Goal: Task Accomplishment & Management: Use online tool/utility

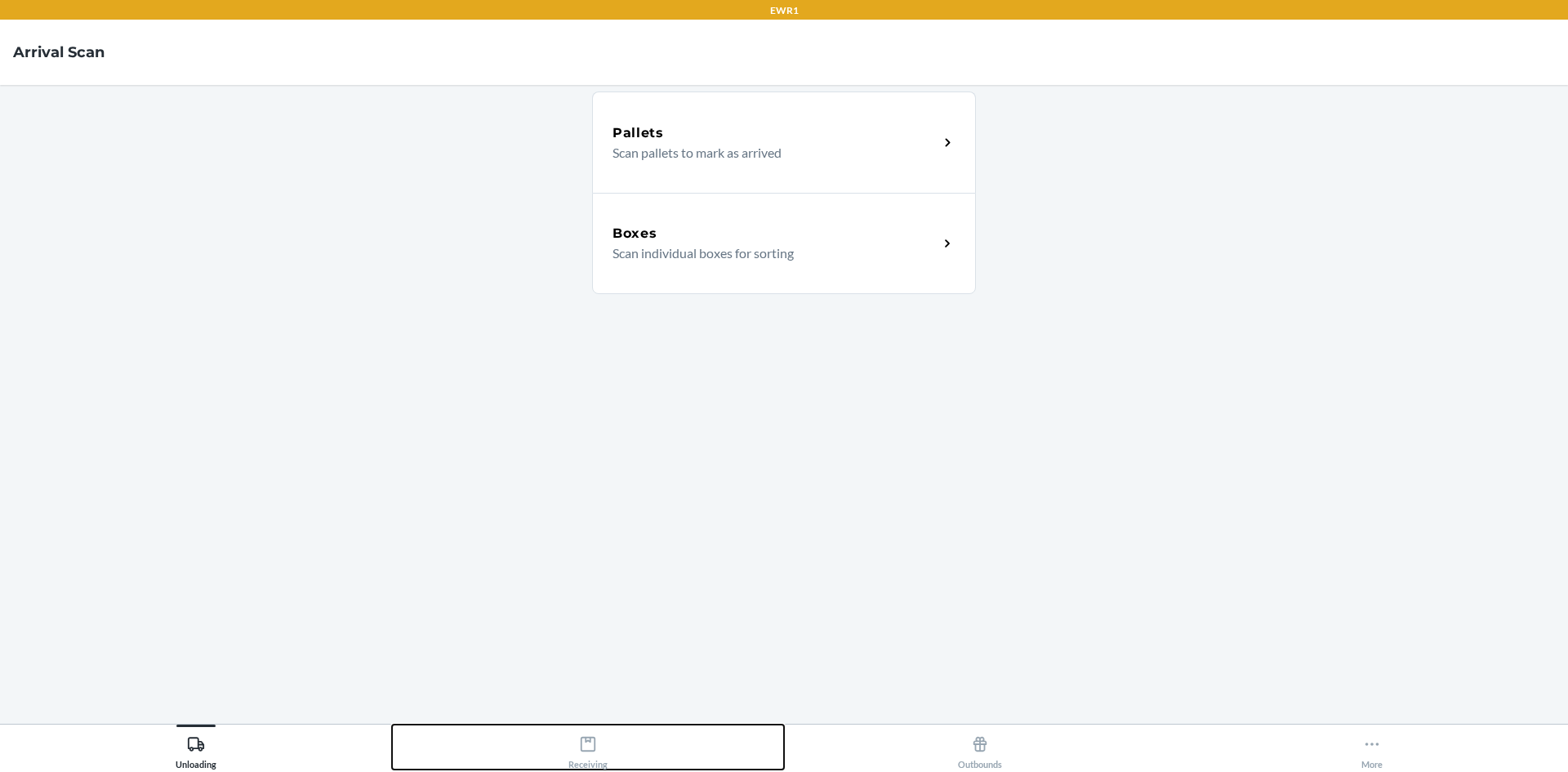
click at [586, 747] on icon at bounding box center [588, 744] width 18 height 18
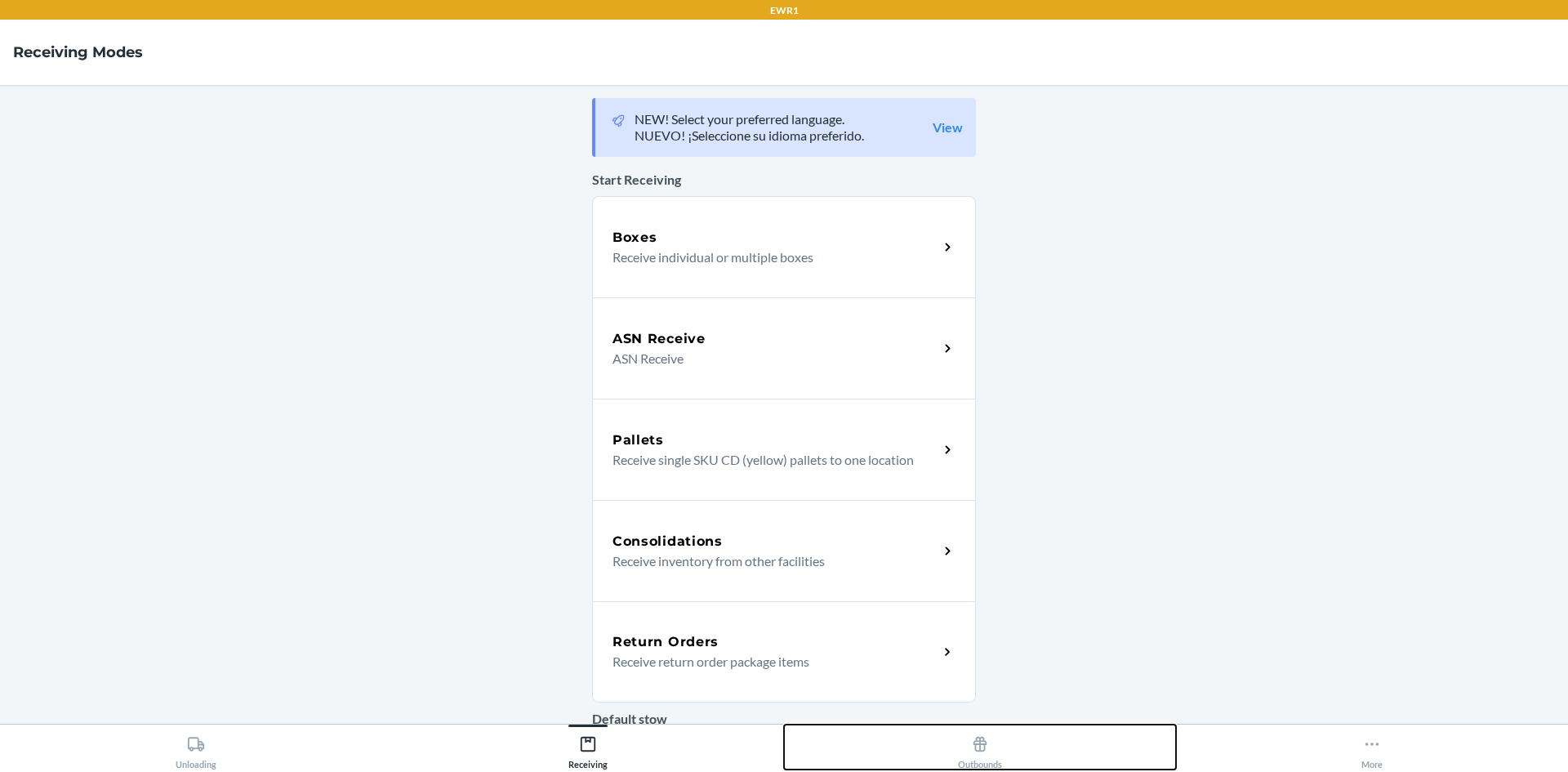
click at [1013, 748] on button "Outbounds" at bounding box center [980, 747] width 392 height 45
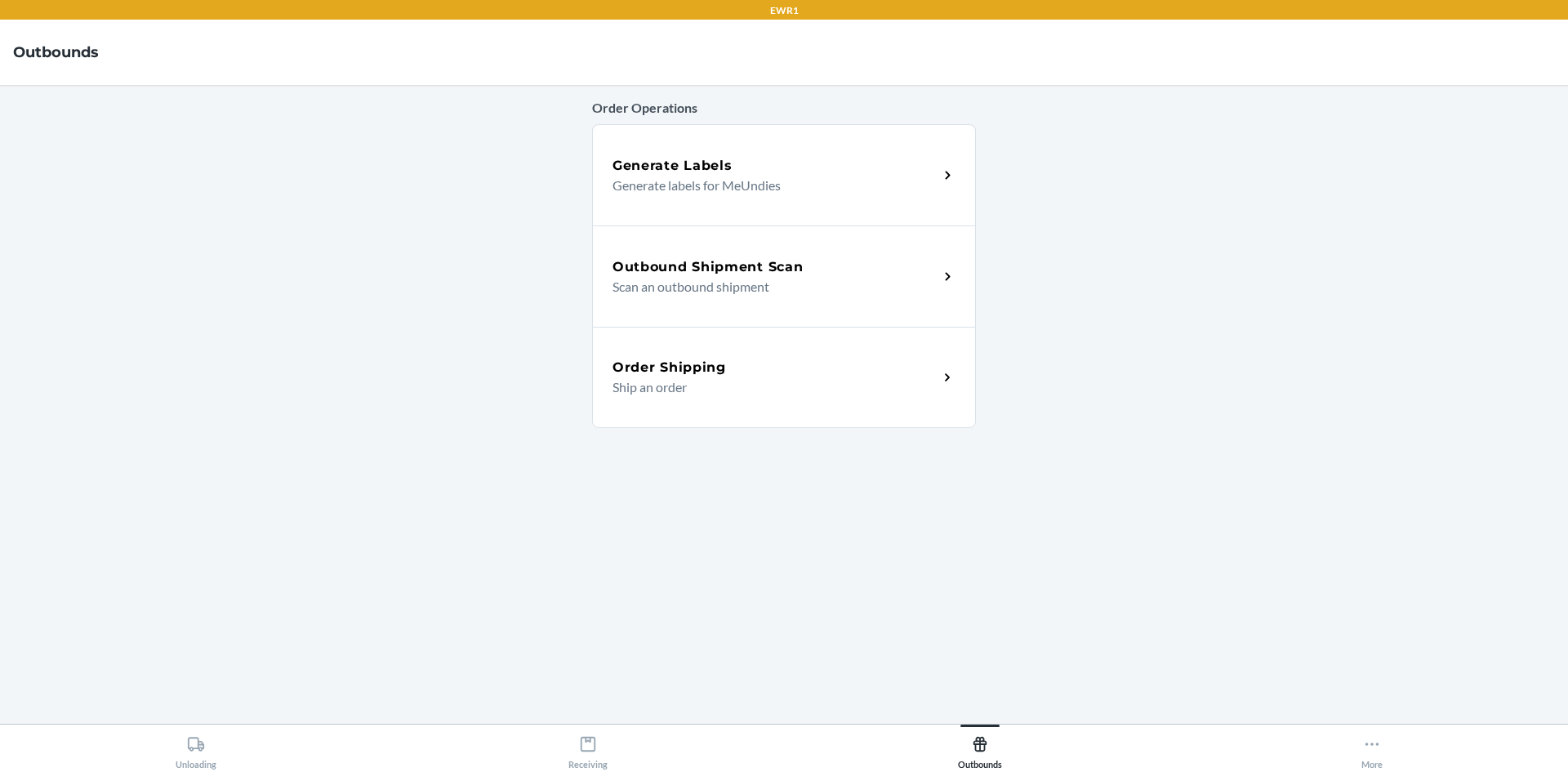
click at [807, 266] on div "Outbound Shipment Scan" at bounding box center [775, 267] width 326 height 19
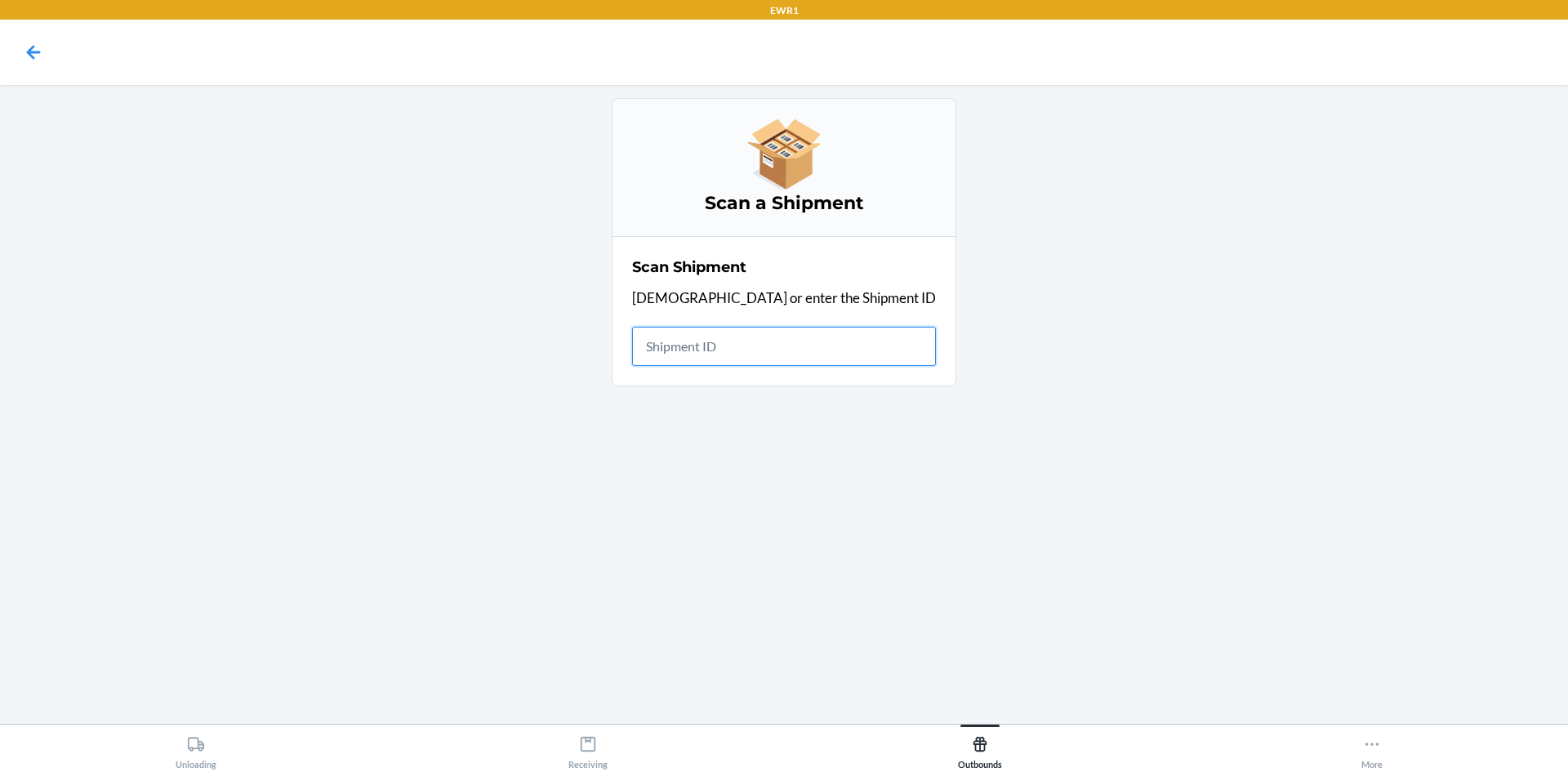
click at [695, 346] on input "text" at bounding box center [784, 346] width 304 height 39
type input "W"
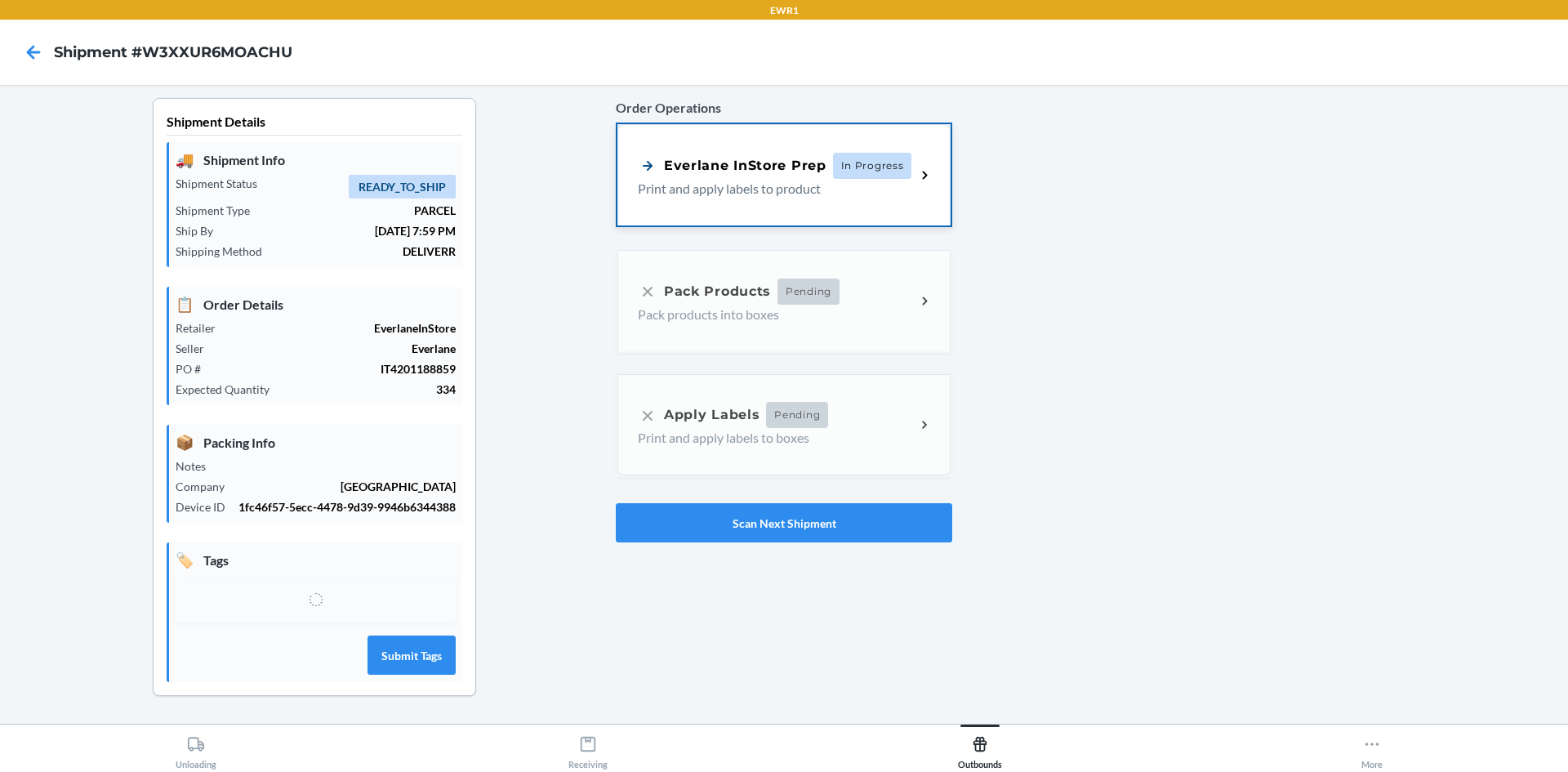
click at [754, 196] on p "Print and apply labels to product" at bounding box center [770, 189] width 265 height 19
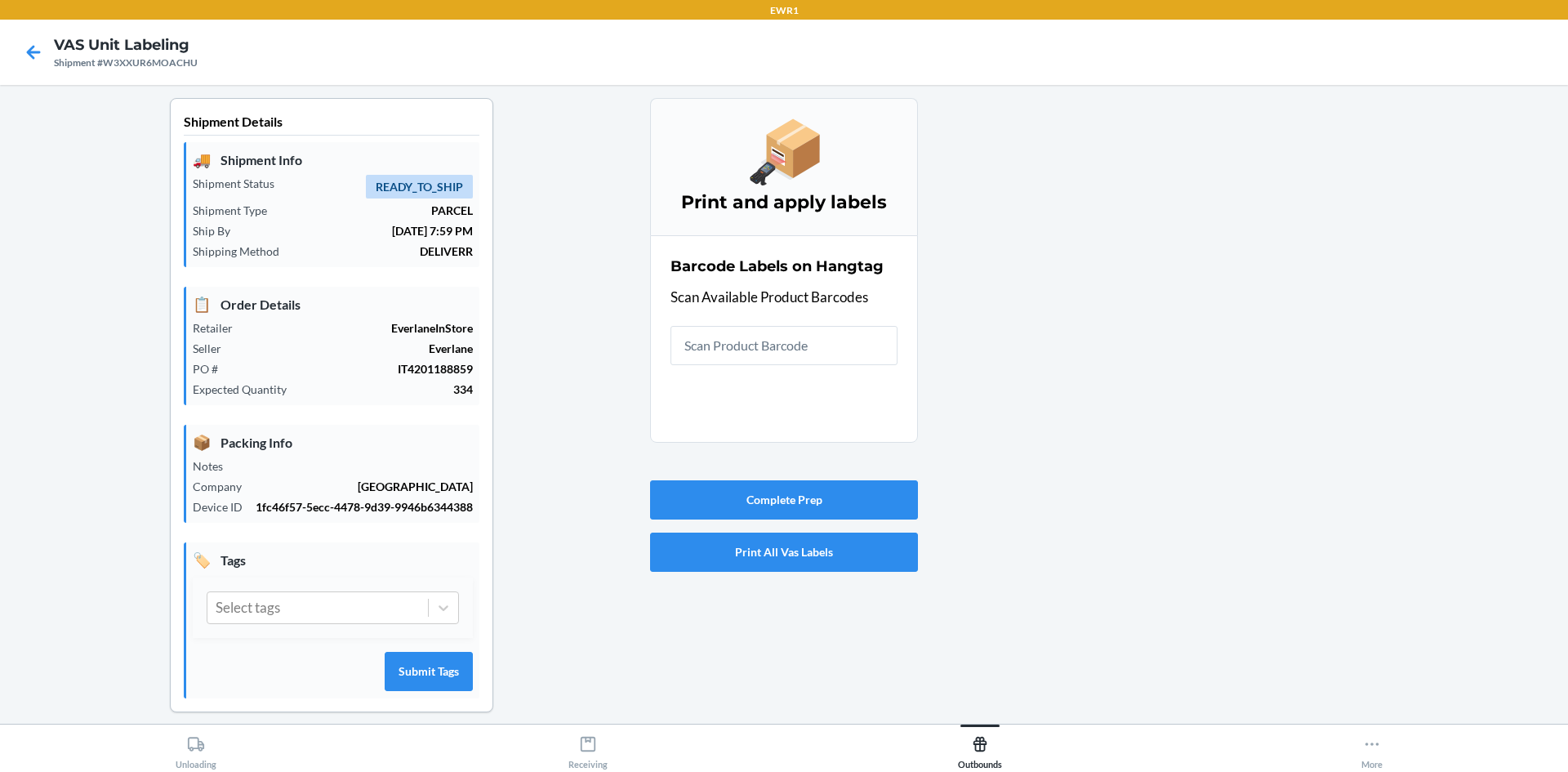
click at [763, 352] on input "text" at bounding box center [784, 345] width 227 height 39
click at [711, 356] on input "text" at bounding box center [784, 345] width 227 height 39
click at [1221, 111] on main "Shipment Details 🚚 Shipment Info Shipment Status READY_TO_SHIP Shipment Type PA…" at bounding box center [784, 404] width 1568 height 639
click at [710, 331] on input "text" at bounding box center [784, 345] width 227 height 39
click at [737, 343] on input "text" at bounding box center [784, 345] width 227 height 39
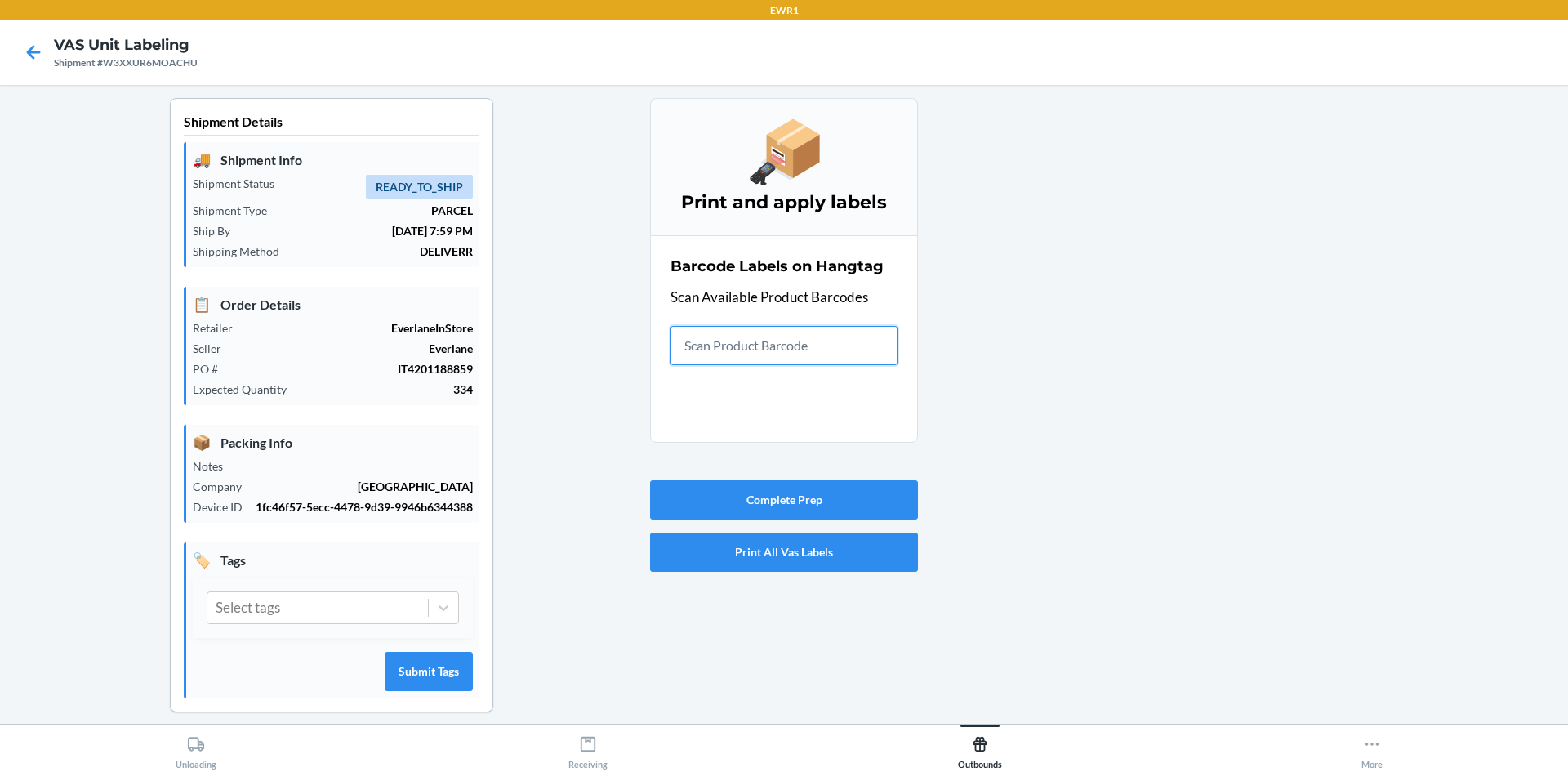
click at [851, 363] on input "text" at bounding box center [784, 345] width 227 height 39
click at [796, 357] on input "text" at bounding box center [784, 345] width 227 height 39
click at [769, 361] on input "text" at bounding box center [784, 345] width 227 height 39
type input "0-00001-12152-"
drag, startPoint x: 1128, startPoint y: 808, endPoint x: 1069, endPoint y: 180, distance: 630.8
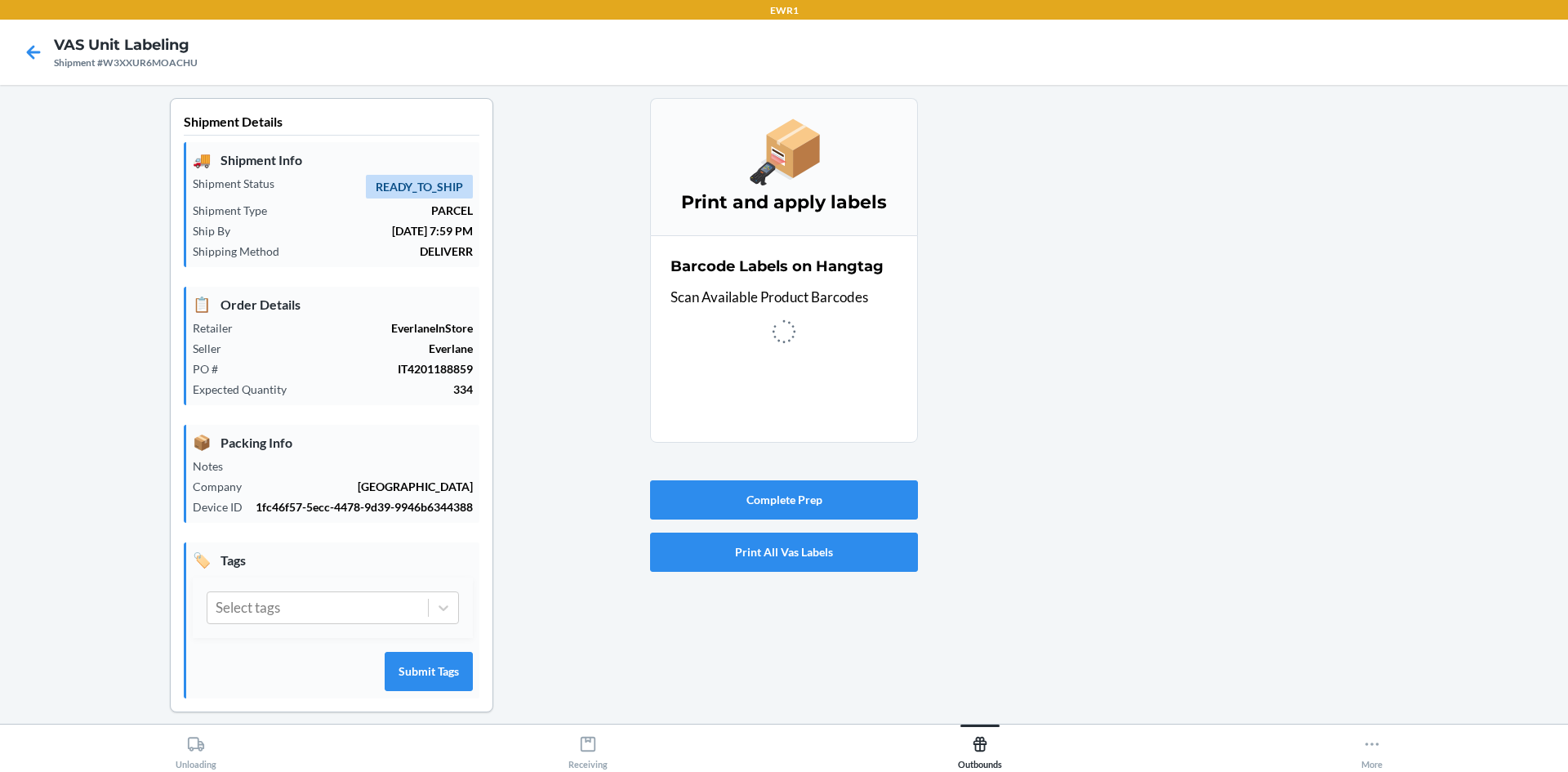
click at [1068, 169] on div at bounding box center [1236, 418] width 637 height 640
click at [727, 336] on input "text" at bounding box center [784, 345] width 227 height 39
click at [1059, 445] on div at bounding box center [1236, 418] width 637 height 640
drag, startPoint x: 1085, startPoint y: 432, endPoint x: 831, endPoint y: 389, distance: 257.6
click at [1075, 431] on div at bounding box center [1236, 418] width 637 height 640
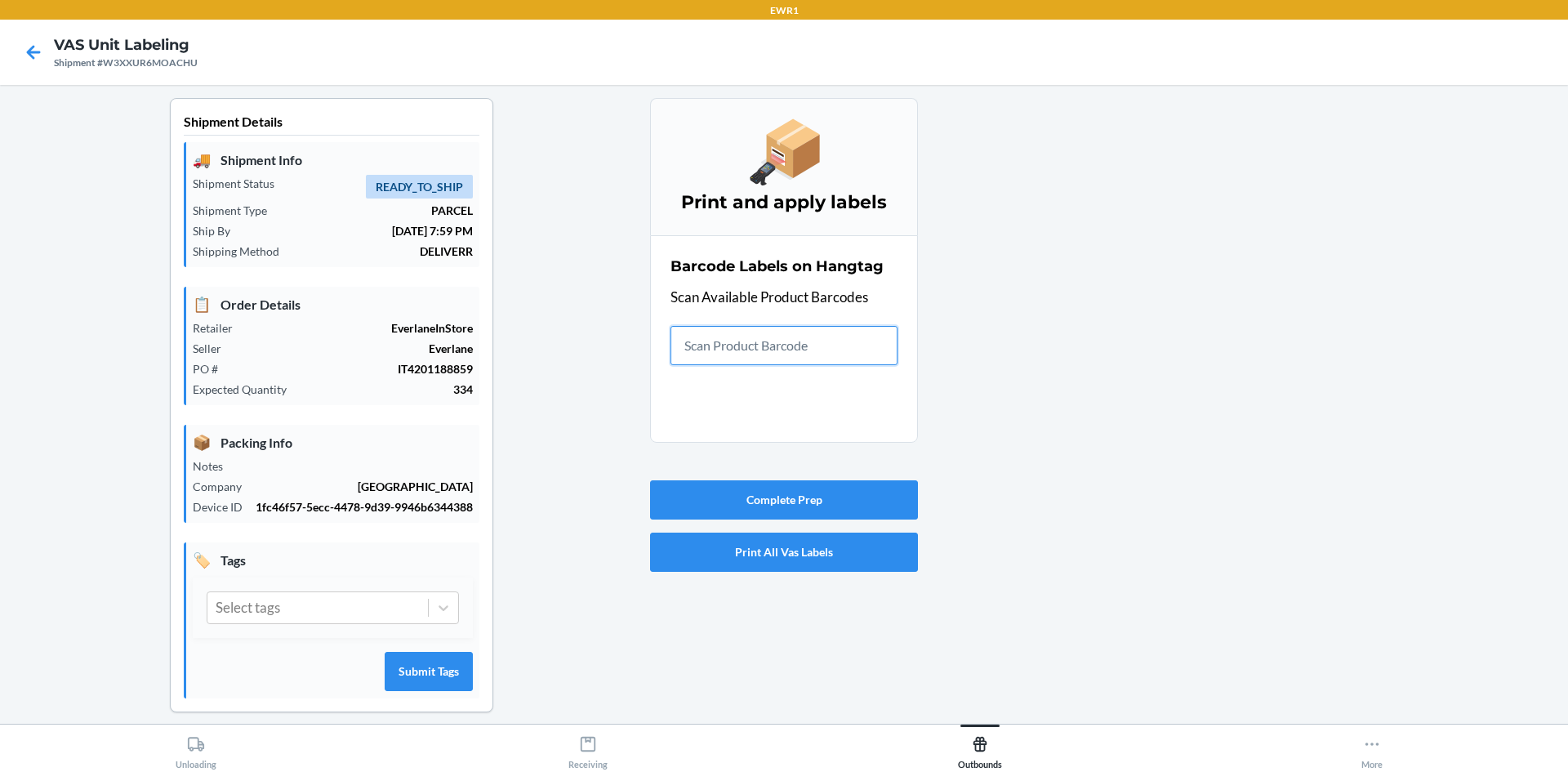
click at [779, 354] on input "text" at bounding box center [784, 345] width 227 height 39
drag, startPoint x: 1128, startPoint y: 358, endPoint x: 761, endPoint y: 318, distance: 369.2
click at [1125, 358] on div at bounding box center [1236, 418] width 637 height 640
click at [711, 347] on input "text" at bounding box center [784, 345] width 227 height 39
click at [1223, 669] on div at bounding box center [1236, 418] width 637 height 640
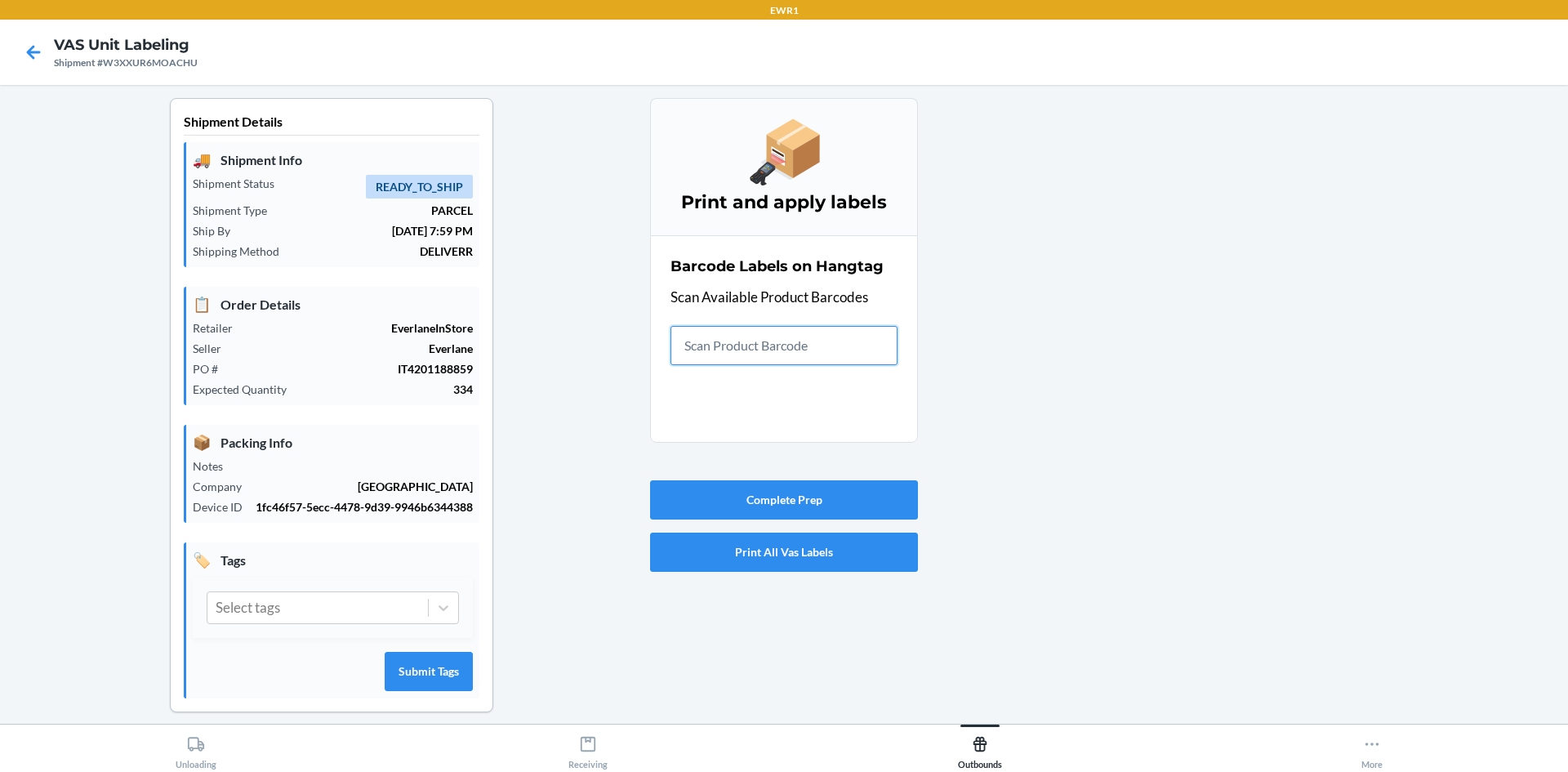
drag, startPoint x: 768, startPoint y: 340, endPoint x: 794, endPoint y: 337, distance: 26.2
click at [768, 338] on input "text" at bounding box center [784, 345] width 227 height 39
click at [746, 334] on input "text" at bounding box center [784, 345] width 227 height 39
click at [1180, 534] on div at bounding box center [1236, 418] width 637 height 640
click at [698, 348] on input "text" at bounding box center [784, 345] width 227 height 39
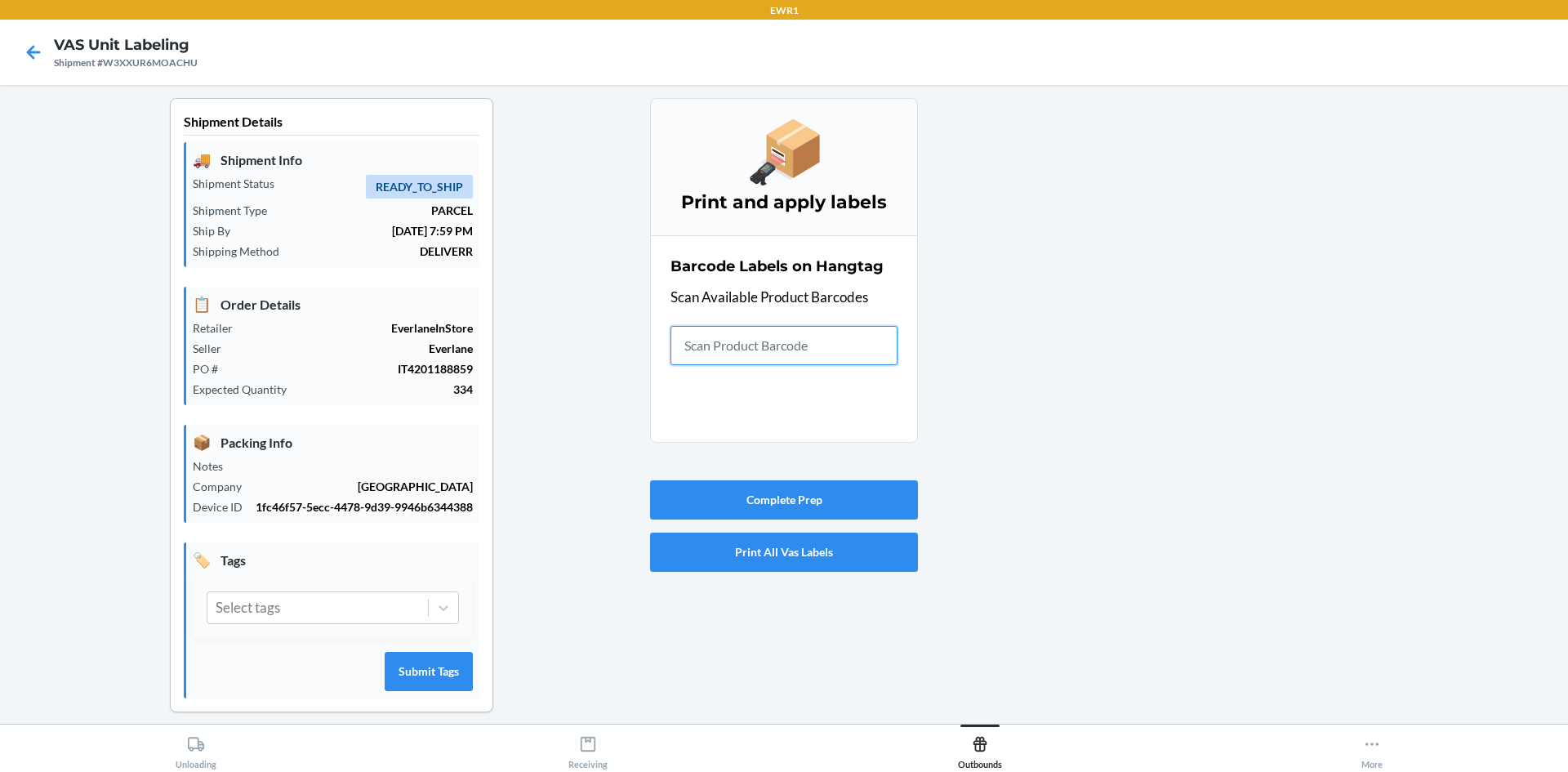
click at [810, 352] on input "text" at bounding box center [784, 345] width 227 height 39
type input "`"
click at [1063, 374] on div at bounding box center [1236, 418] width 637 height 640
click at [763, 363] on input "text" at bounding box center [784, 345] width 227 height 39
click at [1087, 436] on div at bounding box center [1236, 418] width 637 height 640
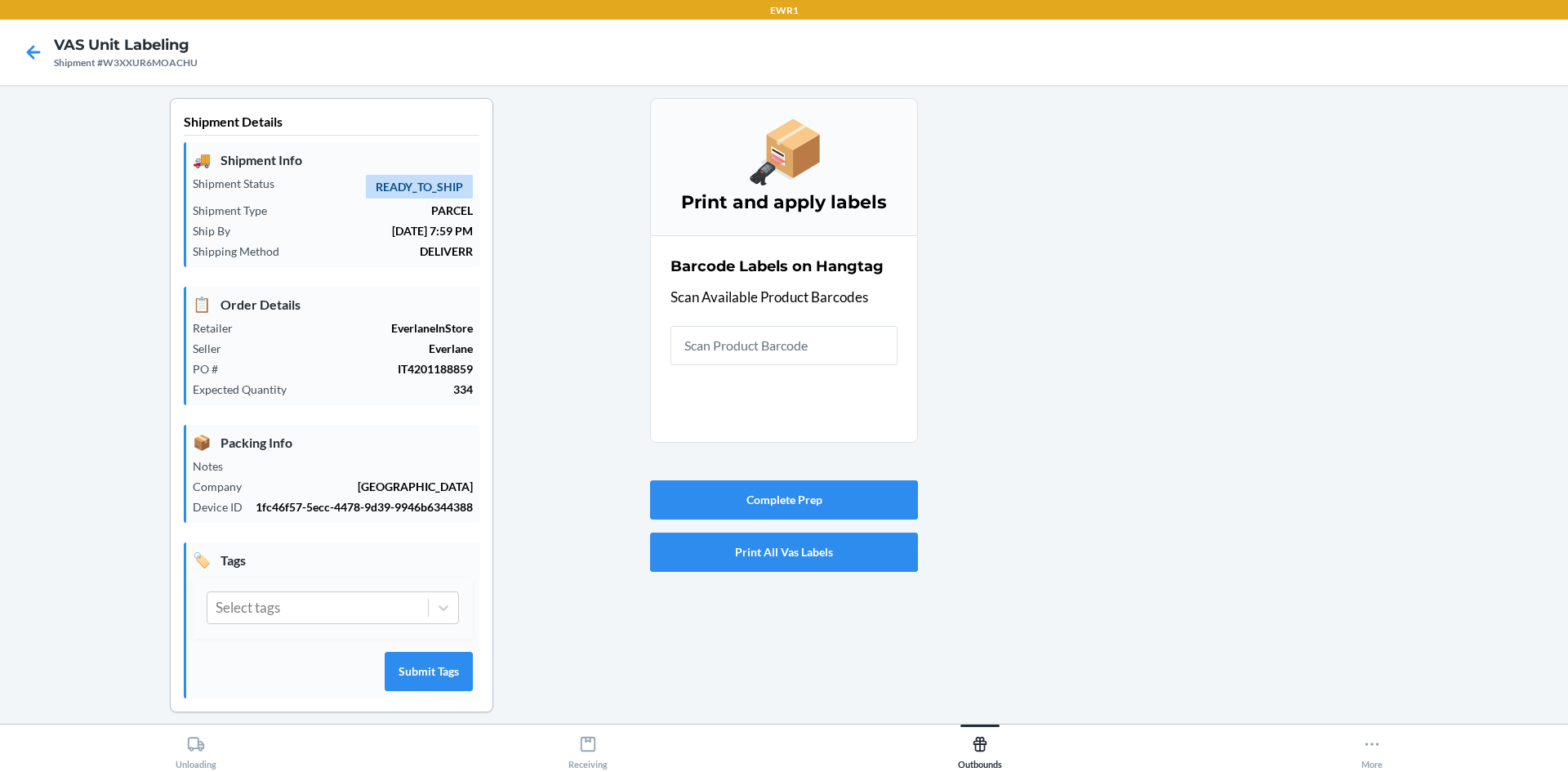
drag, startPoint x: 1115, startPoint y: 647, endPoint x: 1093, endPoint y: 605, distance: 47.4
click at [1115, 647] on div at bounding box center [1236, 418] width 637 height 640
click at [812, 360] on input "text" at bounding box center [784, 345] width 227 height 39
click at [1465, 490] on div at bounding box center [1236, 418] width 637 height 640
click at [815, 371] on section "Barcode Labels on Hangtag Scan Available Product Barcodes" at bounding box center [784, 339] width 268 height 207
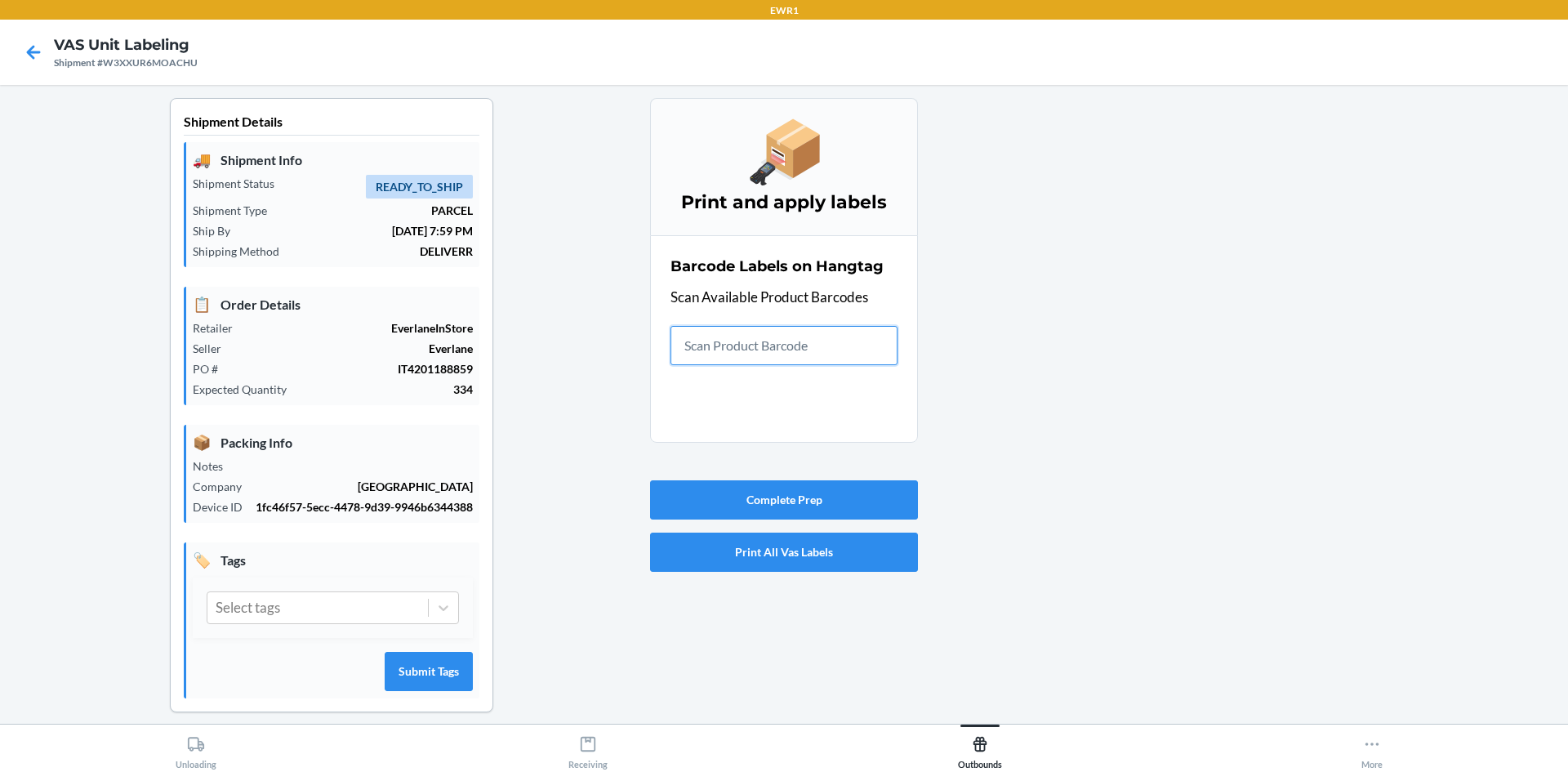
click at [826, 358] on input "text" at bounding box center [784, 345] width 227 height 39
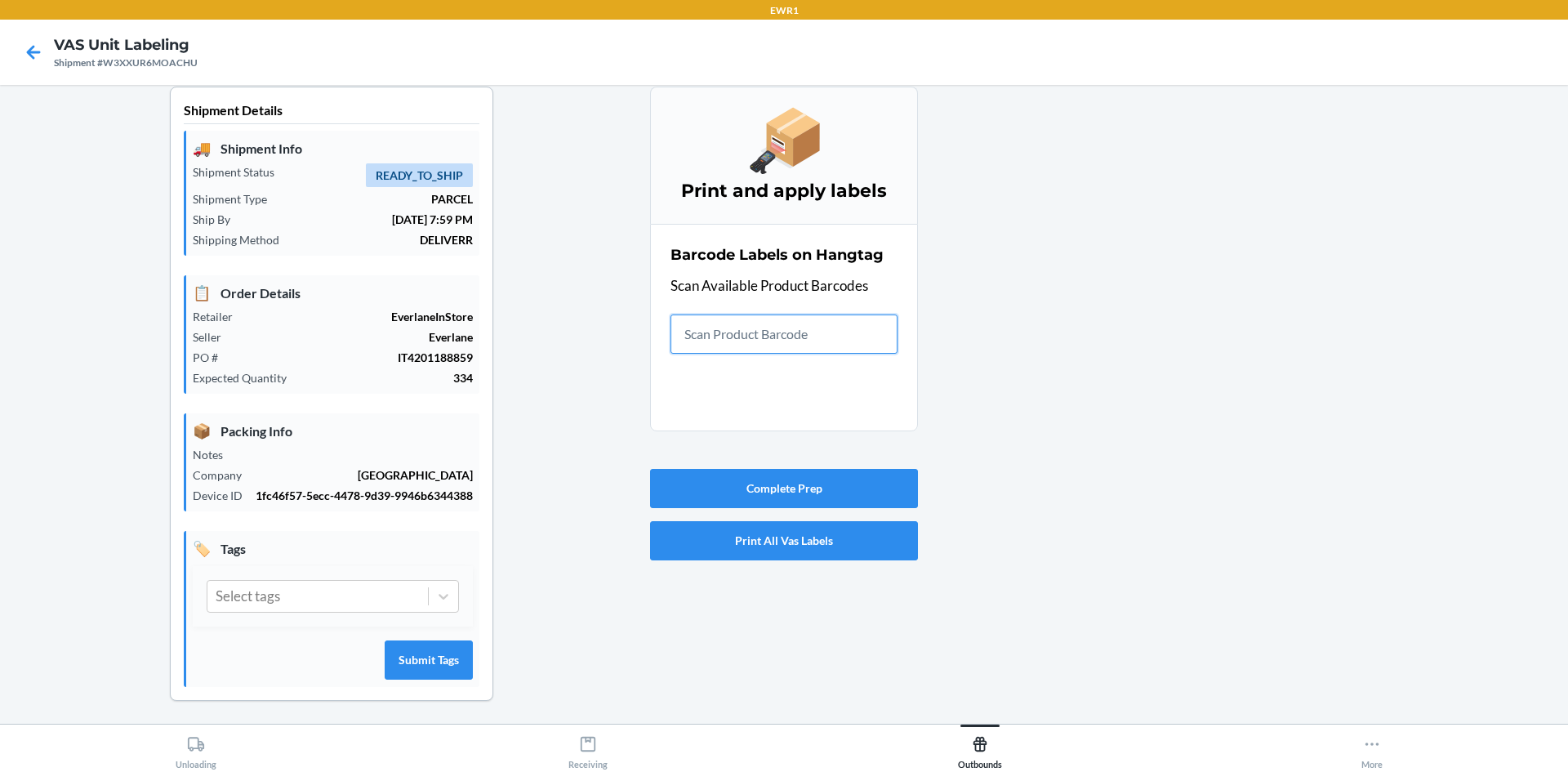
scroll to position [15, 0]
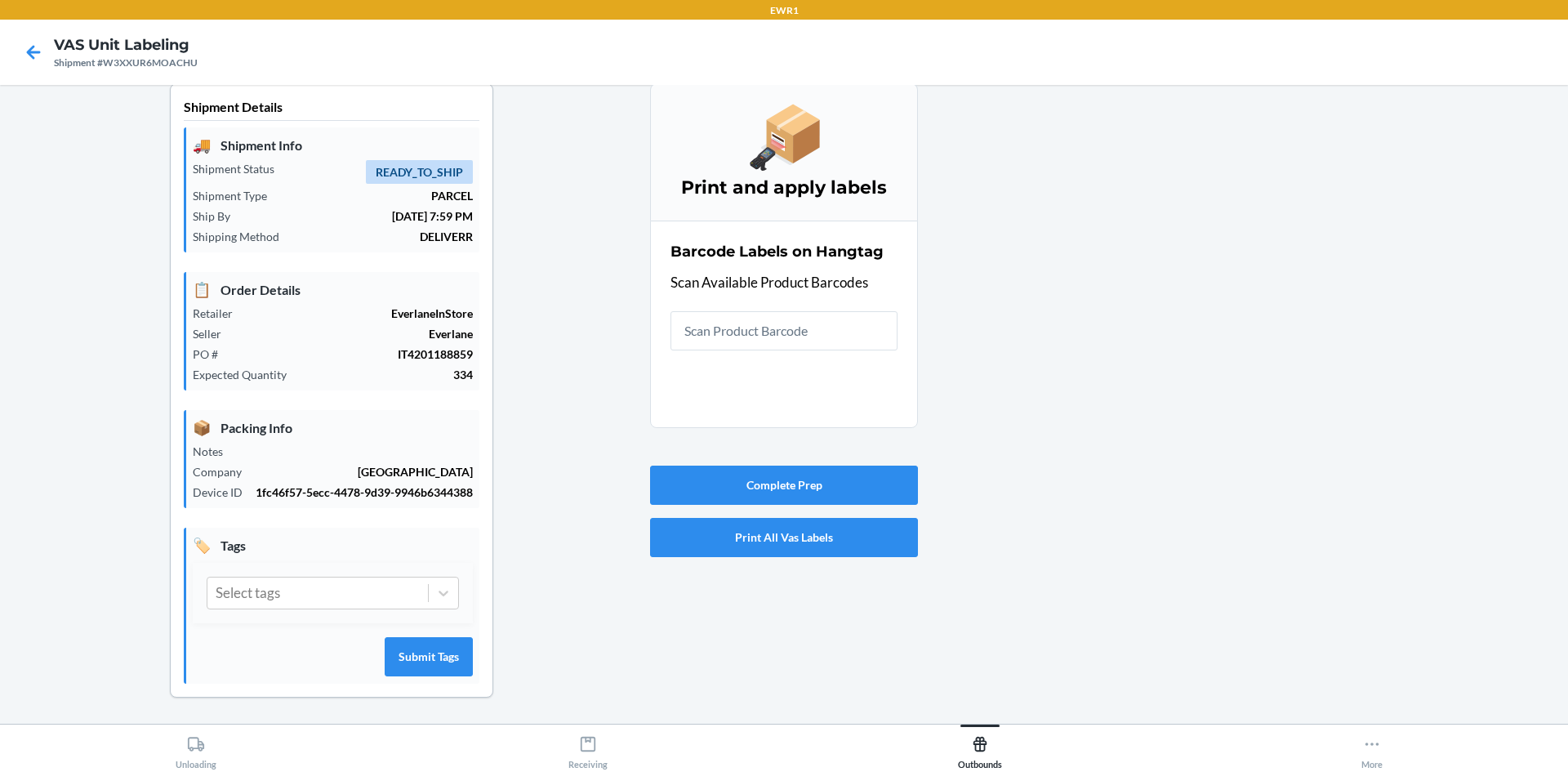
click at [1013, 369] on div at bounding box center [1236, 404] width 637 height 640
click at [753, 301] on div "Barcode Labels on Hangtag Scan Available Product Barcodes" at bounding box center [784, 296] width 227 height 119
click at [749, 337] on input "text" at bounding box center [784, 331] width 227 height 39
click at [701, 331] on input "text" at bounding box center [784, 331] width 227 height 39
click at [771, 333] on input "text" at bounding box center [784, 331] width 227 height 39
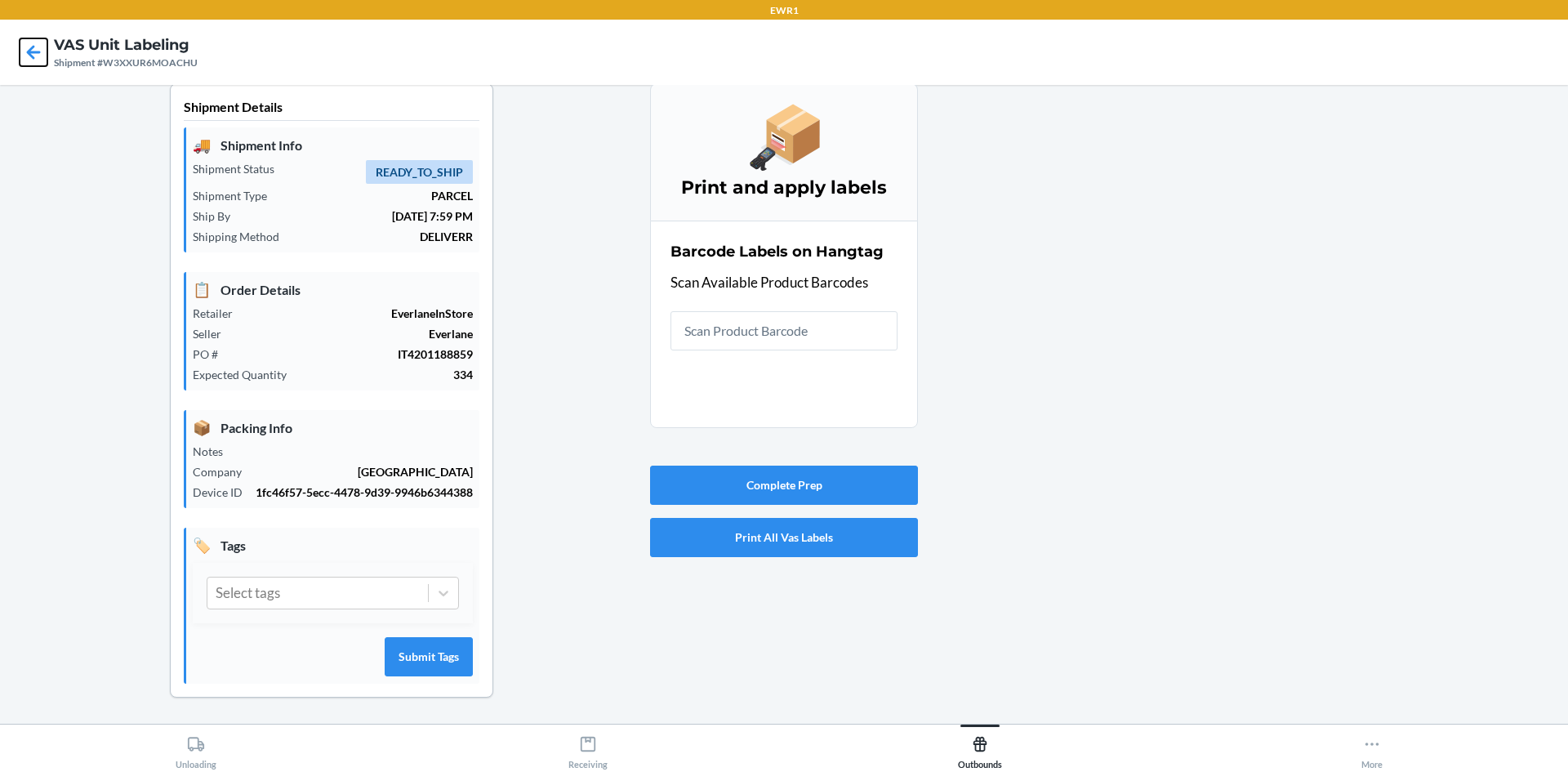
click at [29, 55] on icon at bounding box center [33, 53] width 28 height 28
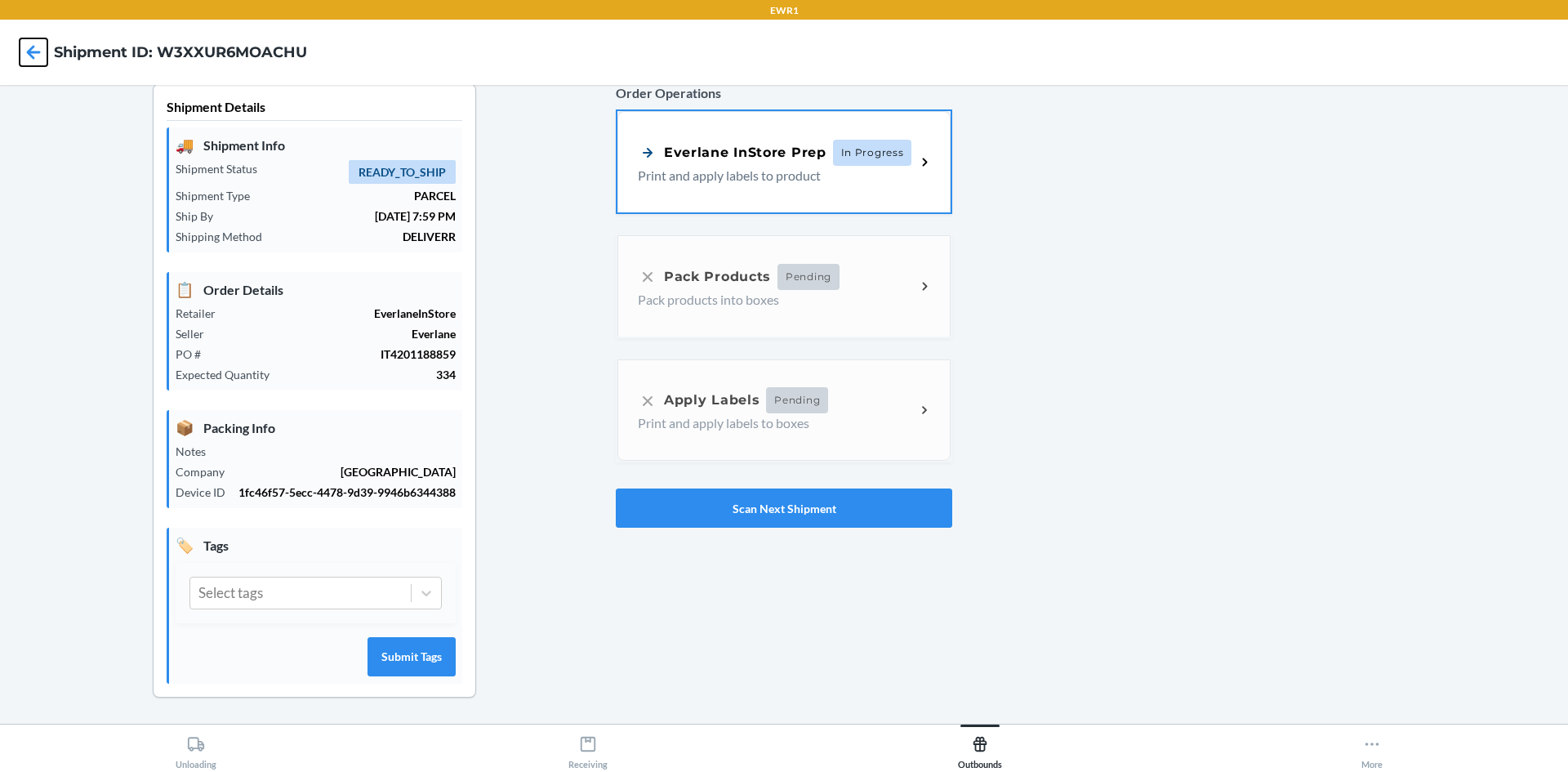
click at [25, 50] on icon at bounding box center [33, 53] width 28 height 28
click at [738, 161] on div "Everlane InStore Prep" at bounding box center [732, 150] width 189 height 20
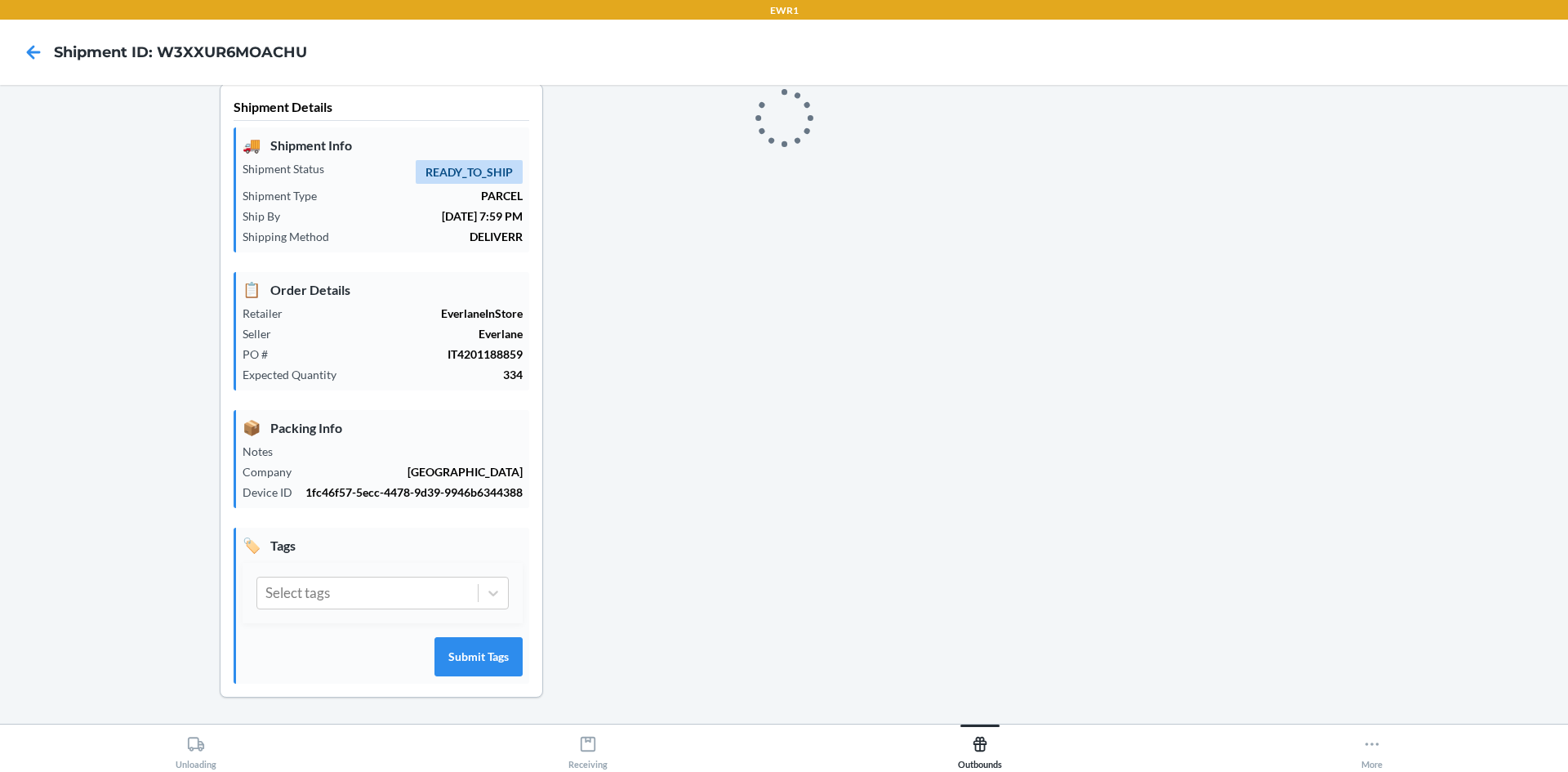
drag, startPoint x: 4, startPoint y: 50, endPoint x: 28, endPoint y: 50, distance: 24.0
click at [7, 50] on nav "Shipment ID: W3XXUR6MOACHU" at bounding box center [784, 52] width 1568 height 65
click at [28, 50] on icon at bounding box center [33, 53] width 28 height 28
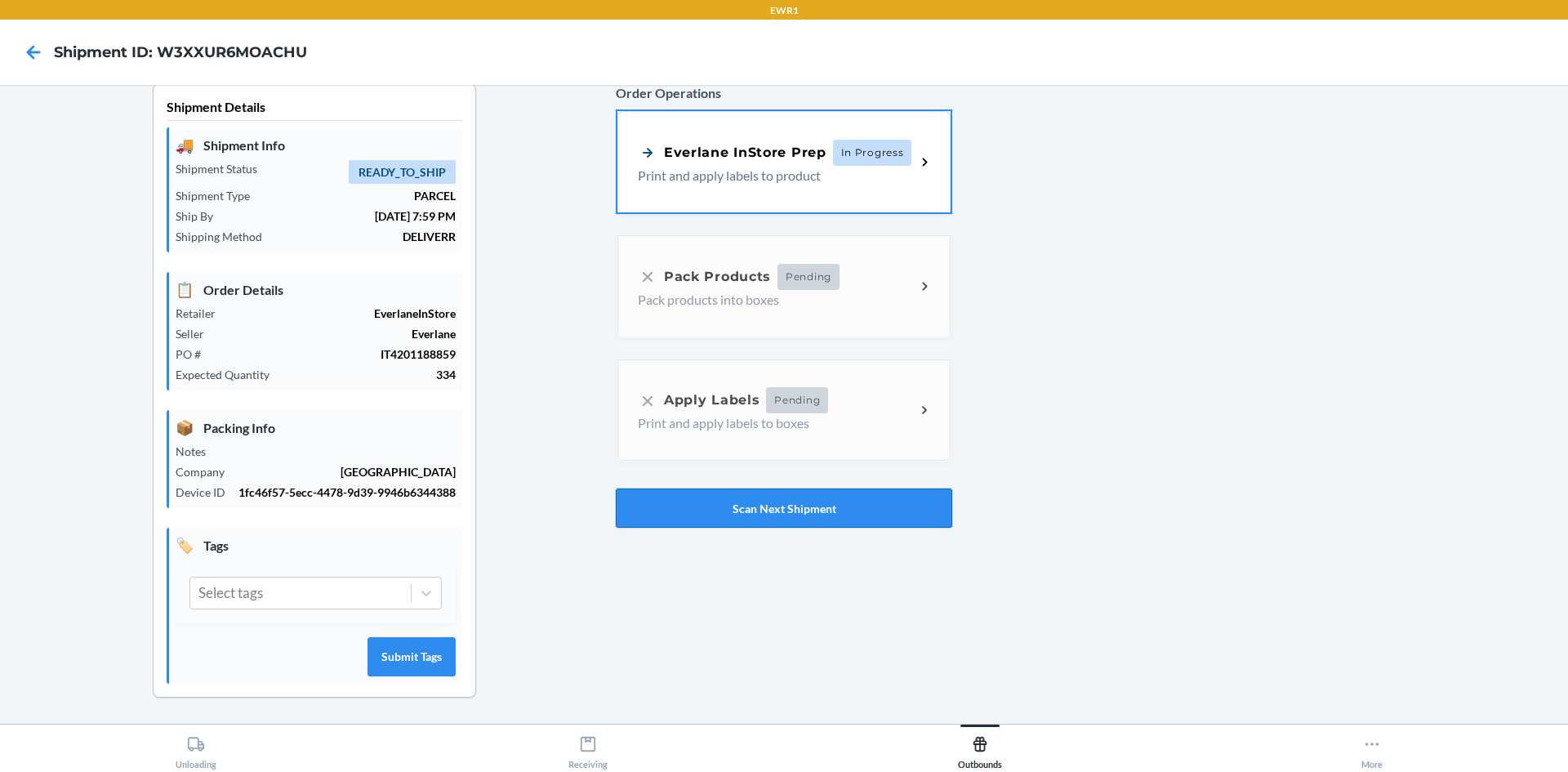
click at [651, 502] on button "Scan Next Shipment" at bounding box center [784, 508] width 336 height 39
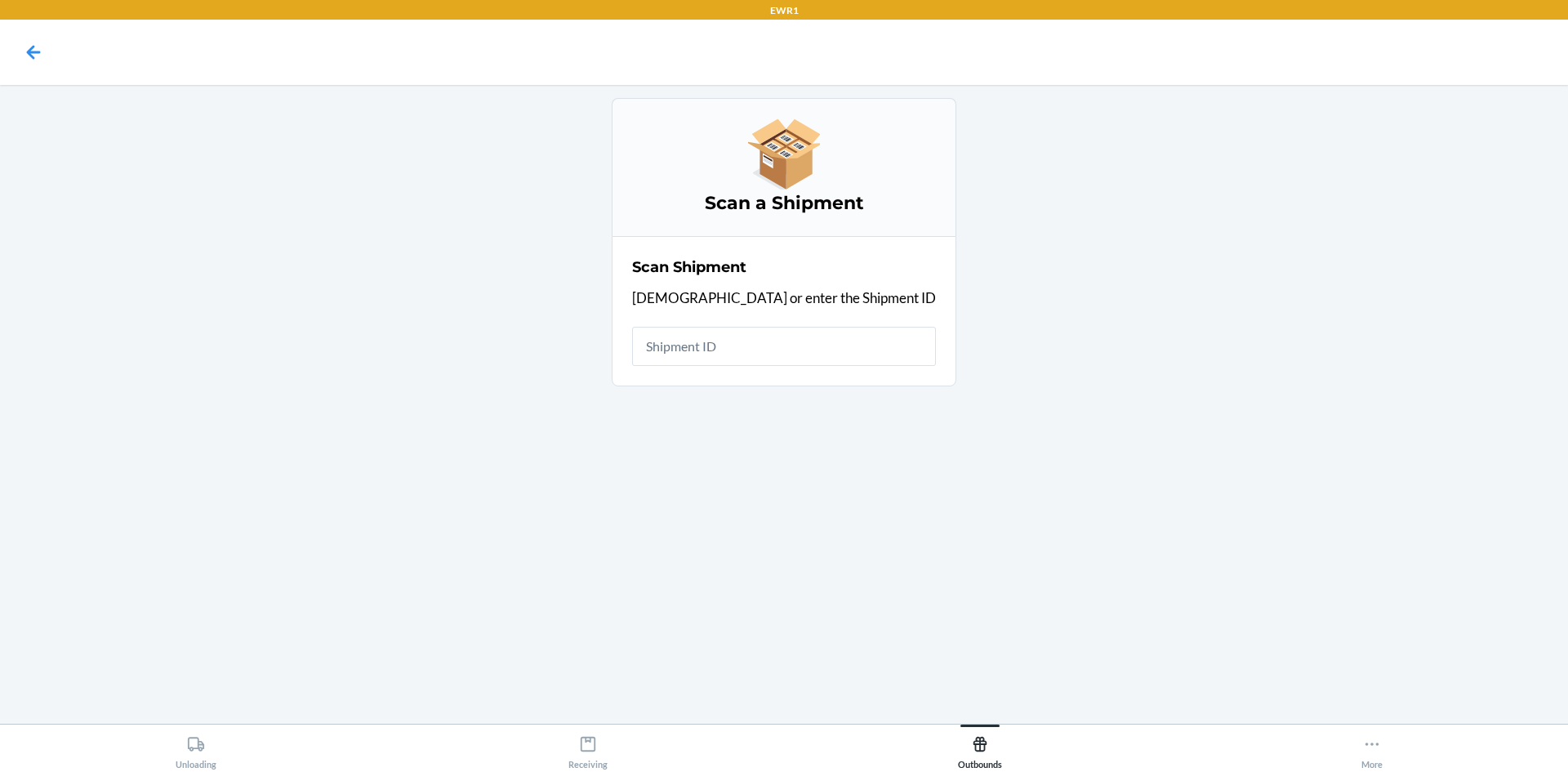
click at [722, 350] on input "text" at bounding box center [784, 346] width 304 height 39
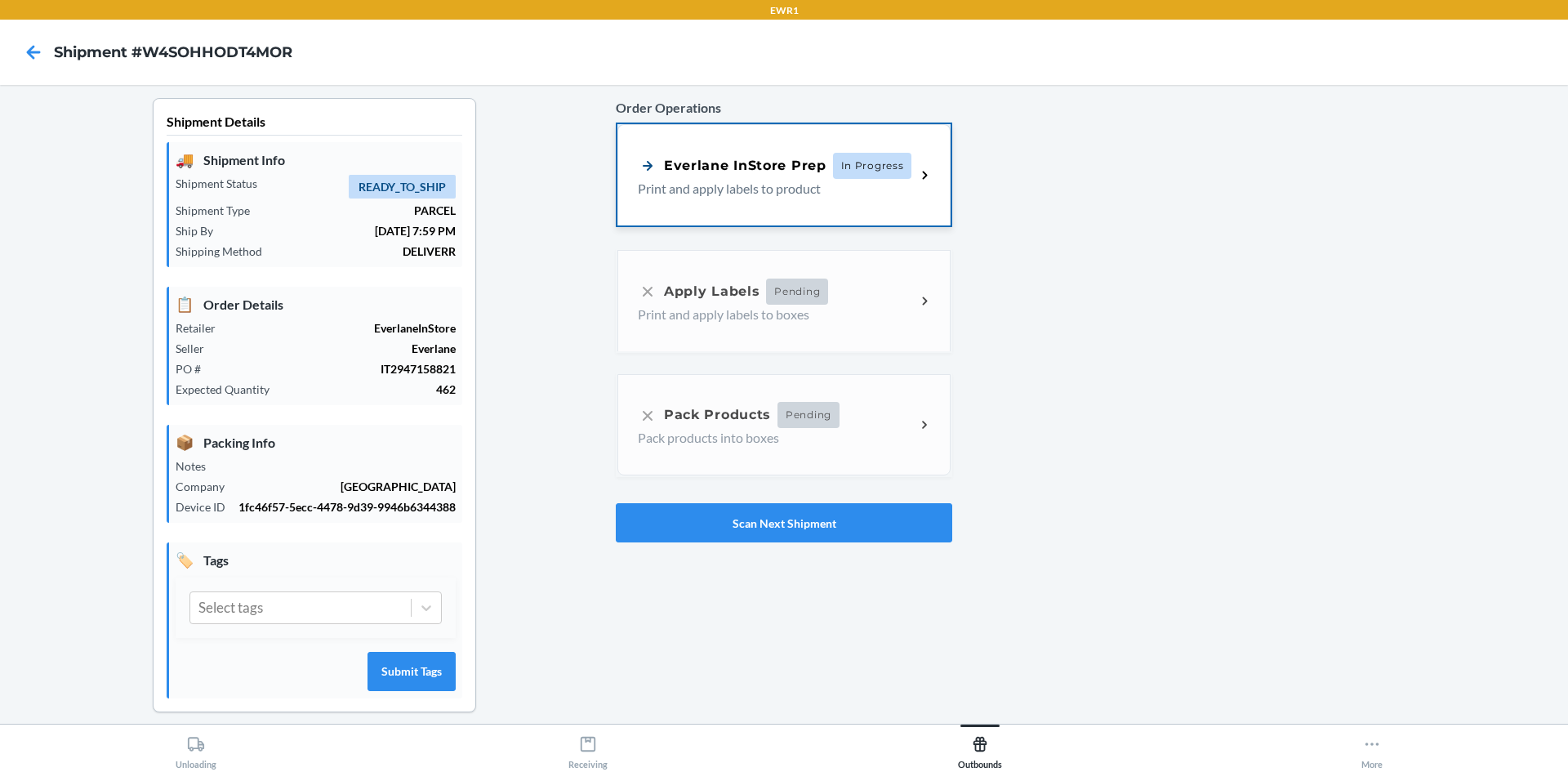
click at [741, 214] on div "Everlane InStore Prep In Progress Print and apply labels to product" at bounding box center [784, 174] width 333 height 101
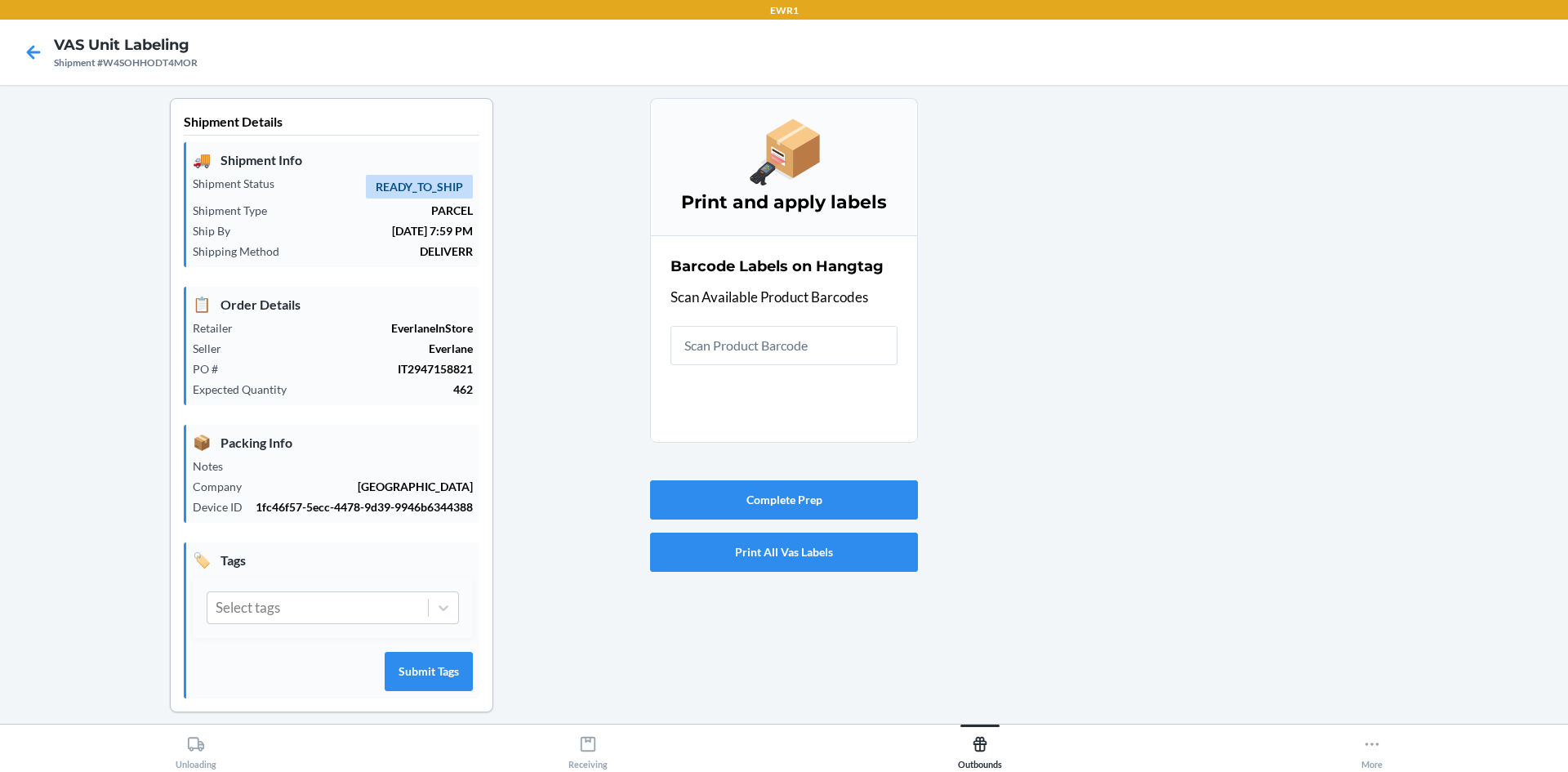
click at [772, 350] on input "text" at bounding box center [784, 345] width 227 height 39
click at [775, 356] on input "text" at bounding box center [784, 345] width 227 height 39
click at [804, 342] on input "text" at bounding box center [784, 345] width 227 height 39
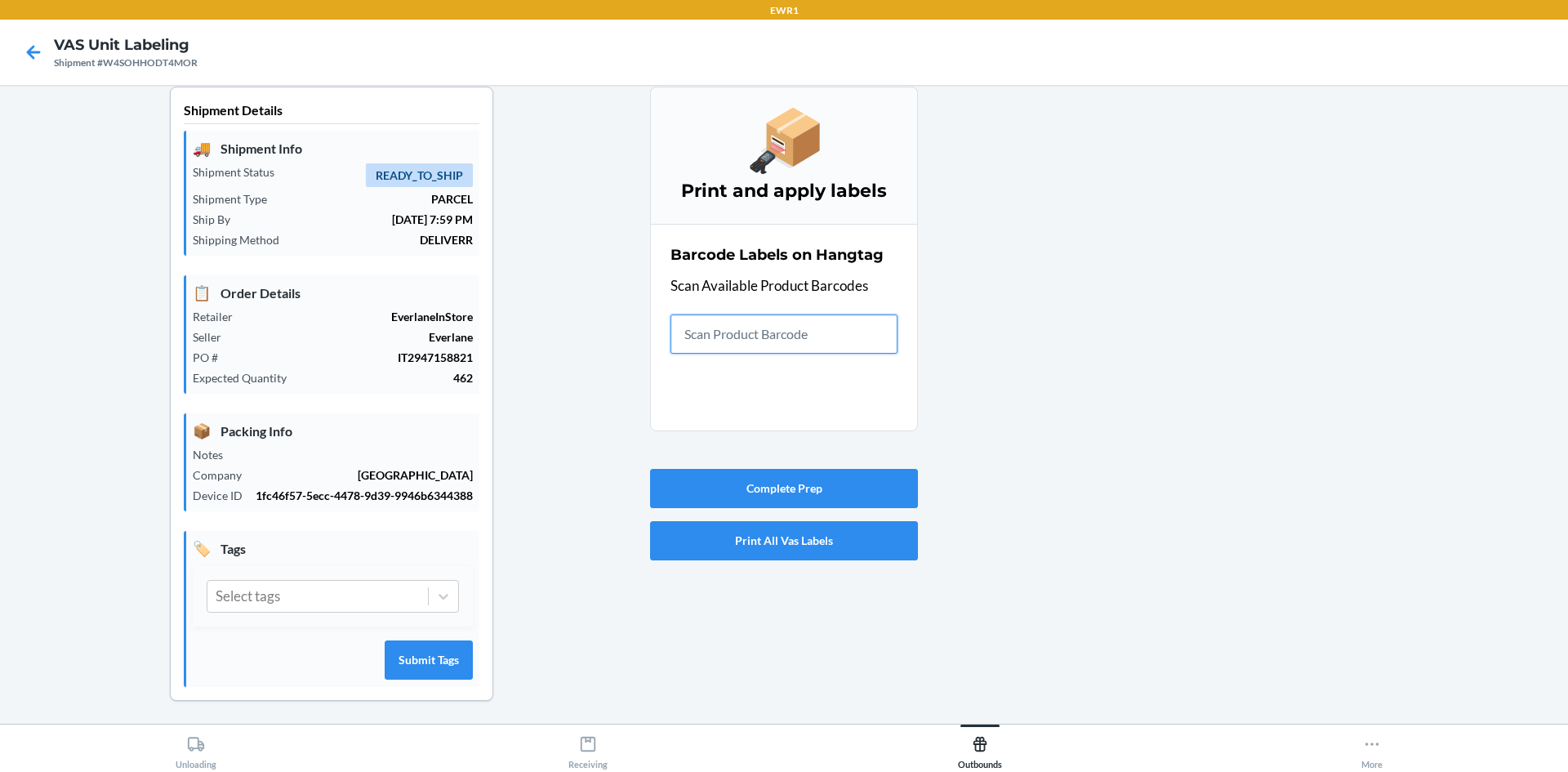
scroll to position [15, 0]
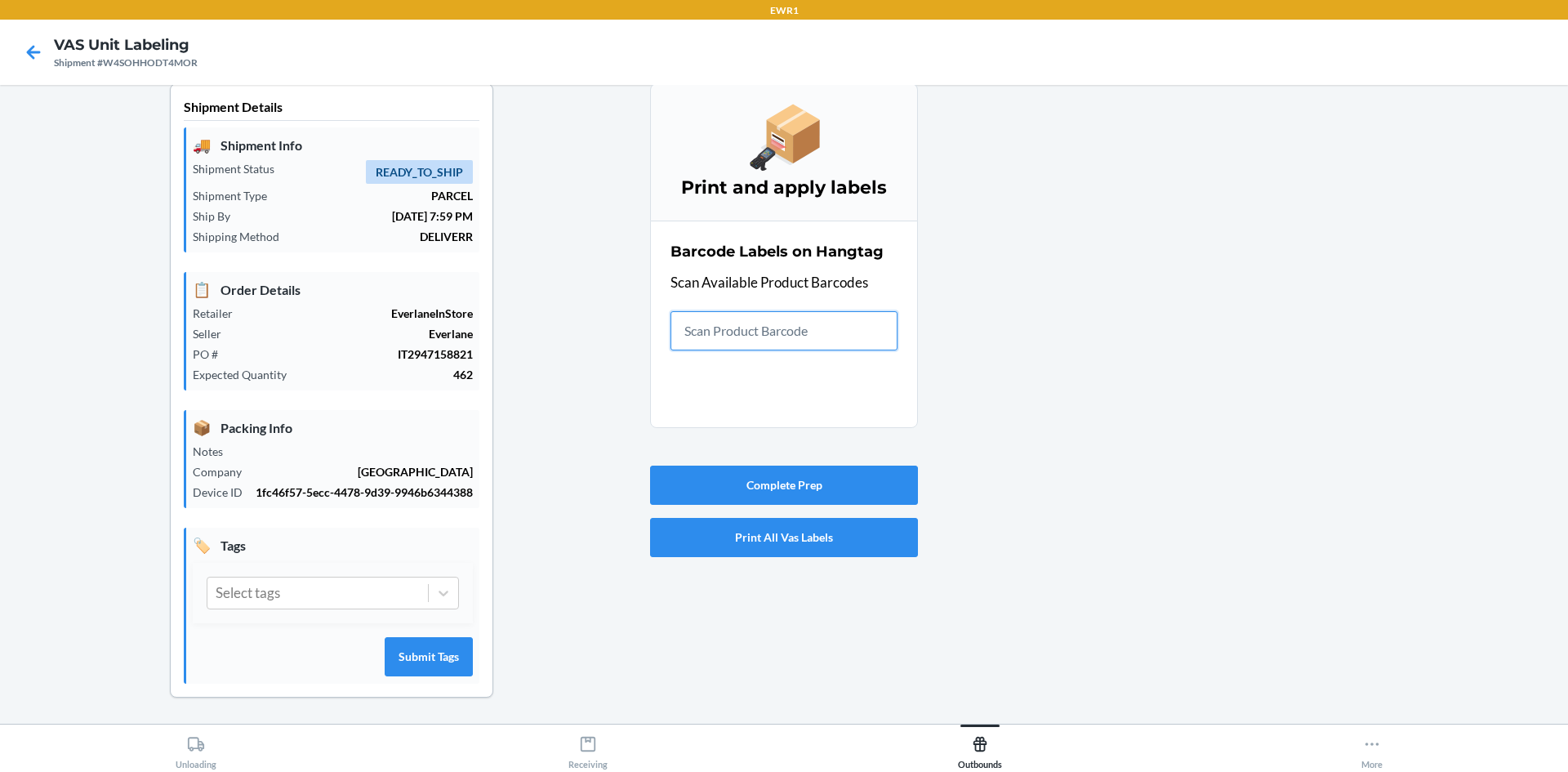
click at [767, 324] on input "text" at bounding box center [784, 331] width 227 height 39
type input "0"
click at [773, 339] on input "text" at bounding box center [784, 331] width 227 height 39
click at [775, 336] on input "text" at bounding box center [784, 331] width 227 height 39
click at [734, 327] on input "text" at bounding box center [784, 331] width 227 height 39
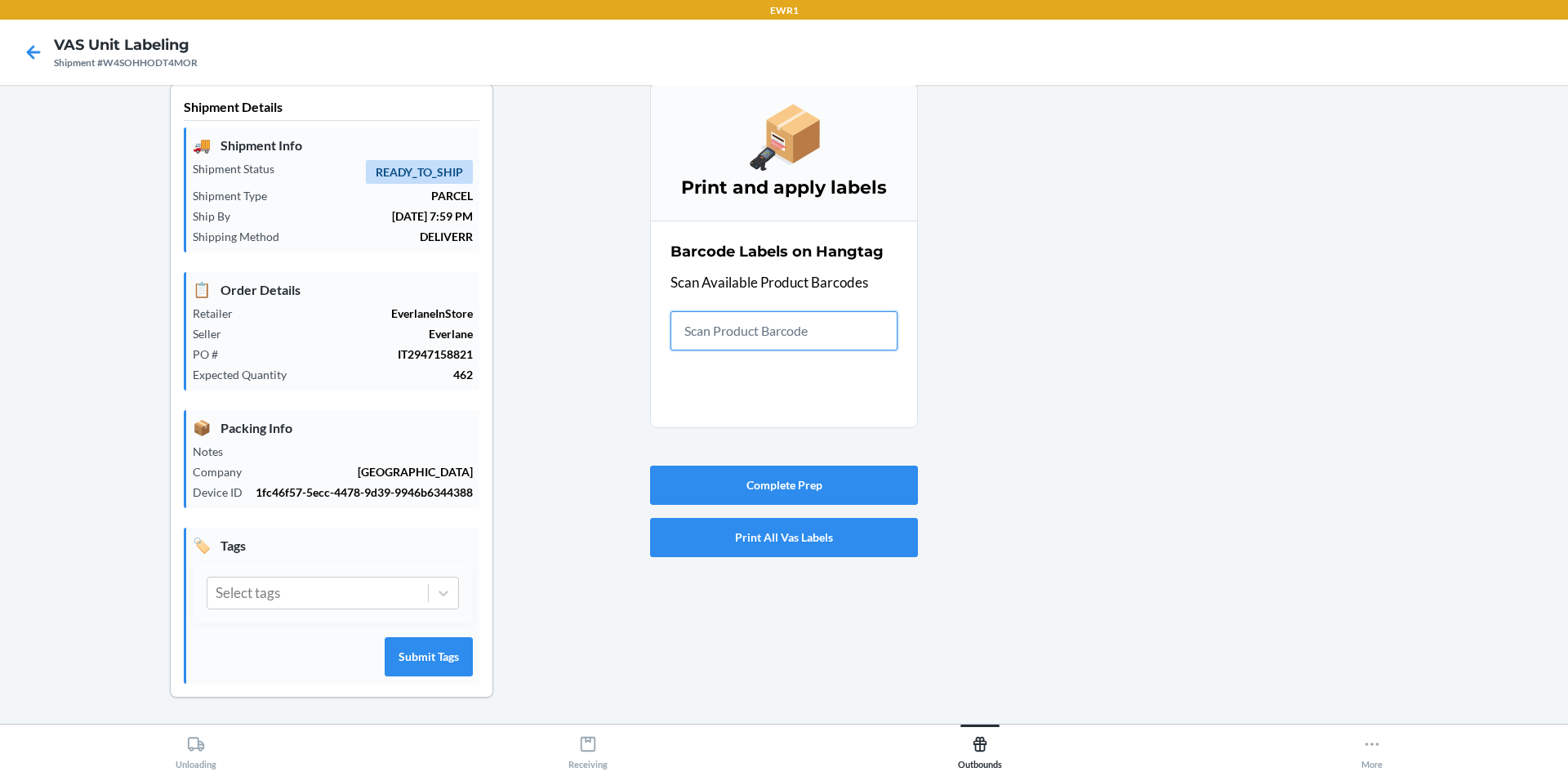
click at [733, 348] on input "text" at bounding box center [784, 331] width 227 height 39
click at [762, 330] on input "text" at bounding box center [784, 331] width 227 height 39
click at [751, 339] on input "text" at bounding box center [784, 331] width 227 height 39
drag, startPoint x: 1006, startPoint y: 736, endPoint x: 999, endPoint y: 808, distance: 72.3
click at [999, 771] on html "EWR1 VAS Unit Labeling Shipment #W4SOHHODT4MOR Shipment Details 🚚 Shipment Info…" at bounding box center [784, 386] width 1568 height 772
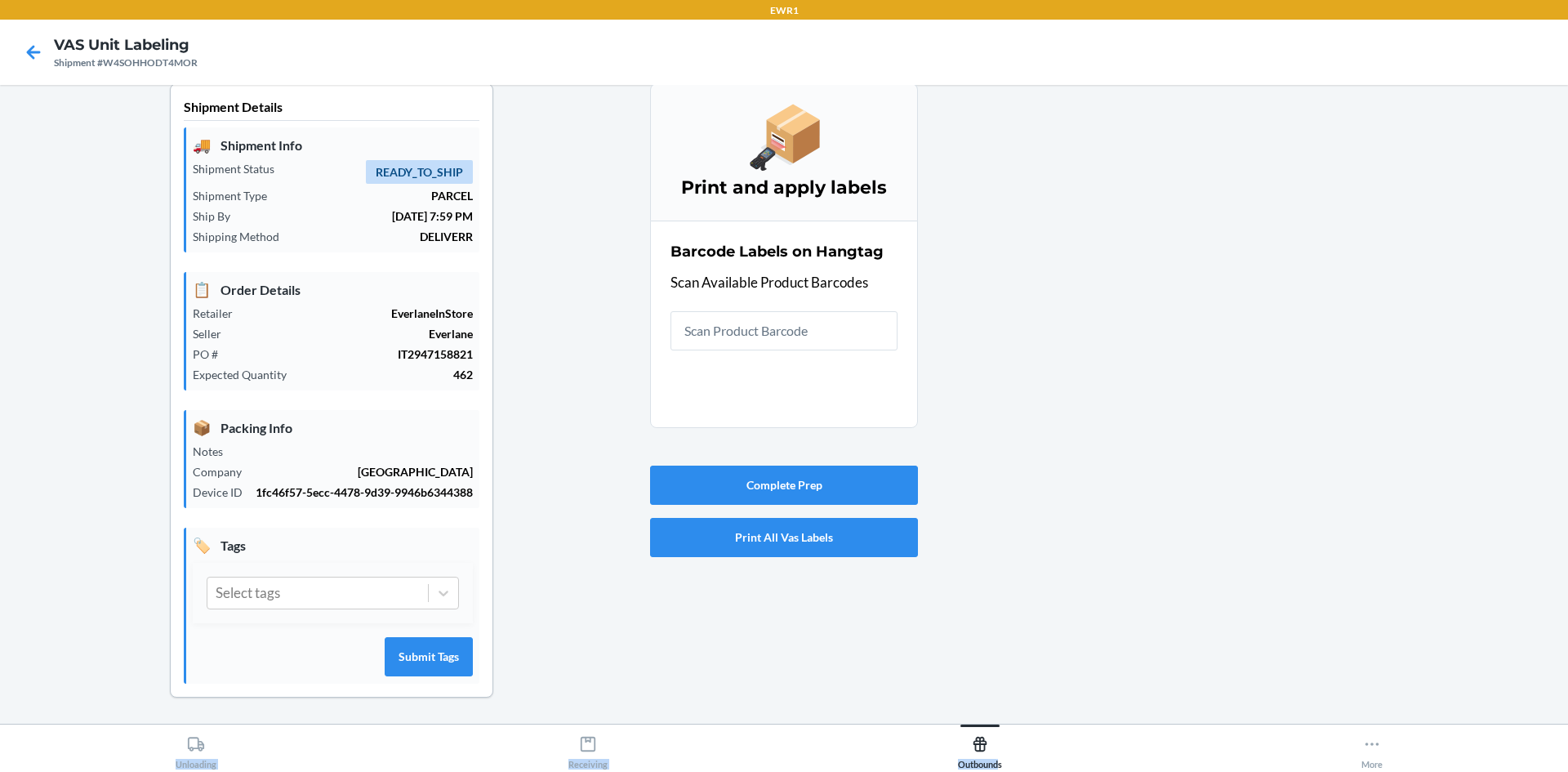
click at [1191, 251] on div at bounding box center [1236, 404] width 637 height 640
click at [750, 325] on input "text" at bounding box center [784, 331] width 227 height 39
click at [687, 336] on input "text" at bounding box center [784, 331] width 227 height 39
click at [994, 113] on div at bounding box center [1236, 404] width 637 height 640
click at [691, 337] on input "text" at bounding box center [784, 331] width 227 height 39
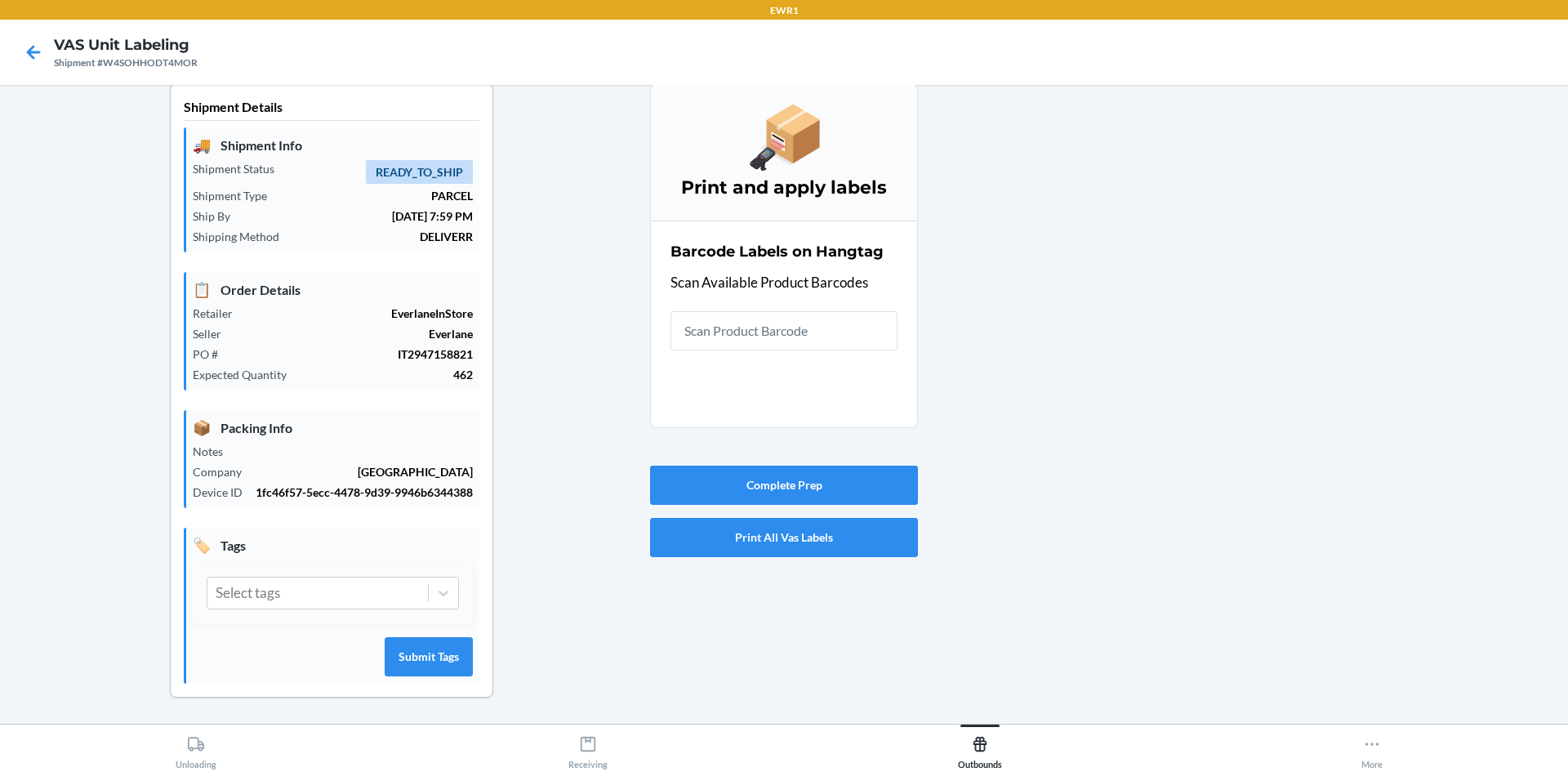
click at [1182, 385] on div at bounding box center [1236, 404] width 637 height 640
drag, startPoint x: 1237, startPoint y: 143, endPoint x: 1103, endPoint y: 224, distance: 156.6
click at [1237, 143] on div at bounding box center [1236, 404] width 637 height 640
click at [813, 319] on input "text" at bounding box center [784, 331] width 227 height 39
click at [1084, 290] on div at bounding box center [1236, 404] width 637 height 640
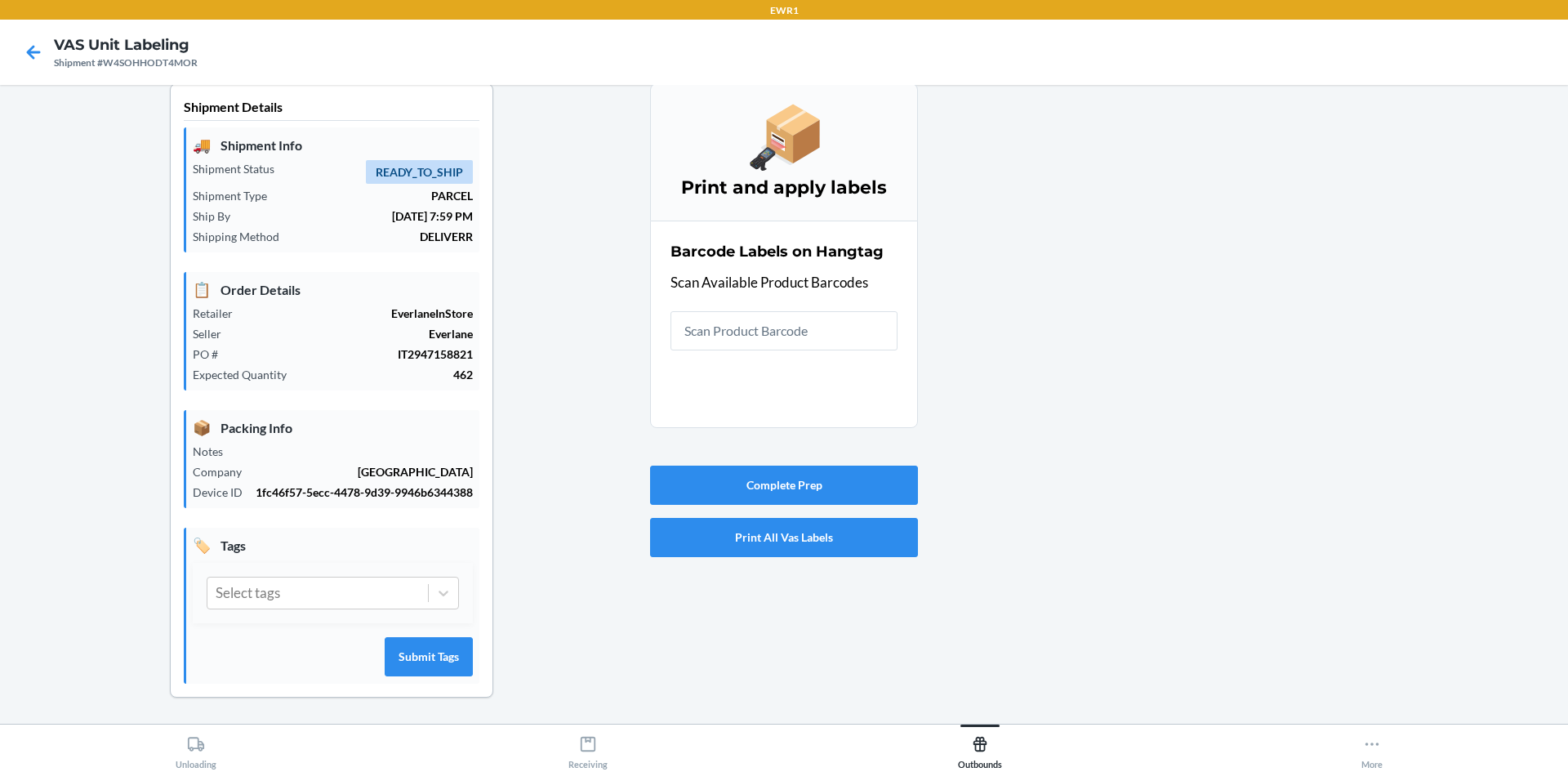
click at [1567, 0] on html "EWR1 VAS Unit Labeling Shipment #W4SOHHODT4MOR Shipment Details 🚚 Shipment Info…" at bounding box center [784, 386] width 1568 height 772
click at [865, 328] on input "text" at bounding box center [784, 331] width 227 height 39
click at [816, 348] on input "text" at bounding box center [784, 331] width 227 height 39
drag, startPoint x: 1376, startPoint y: 403, endPoint x: 1345, endPoint y: 397, distance: 31.6
click at [1367, 400] on div at bounding box center [1236, 404] width 637 height 640
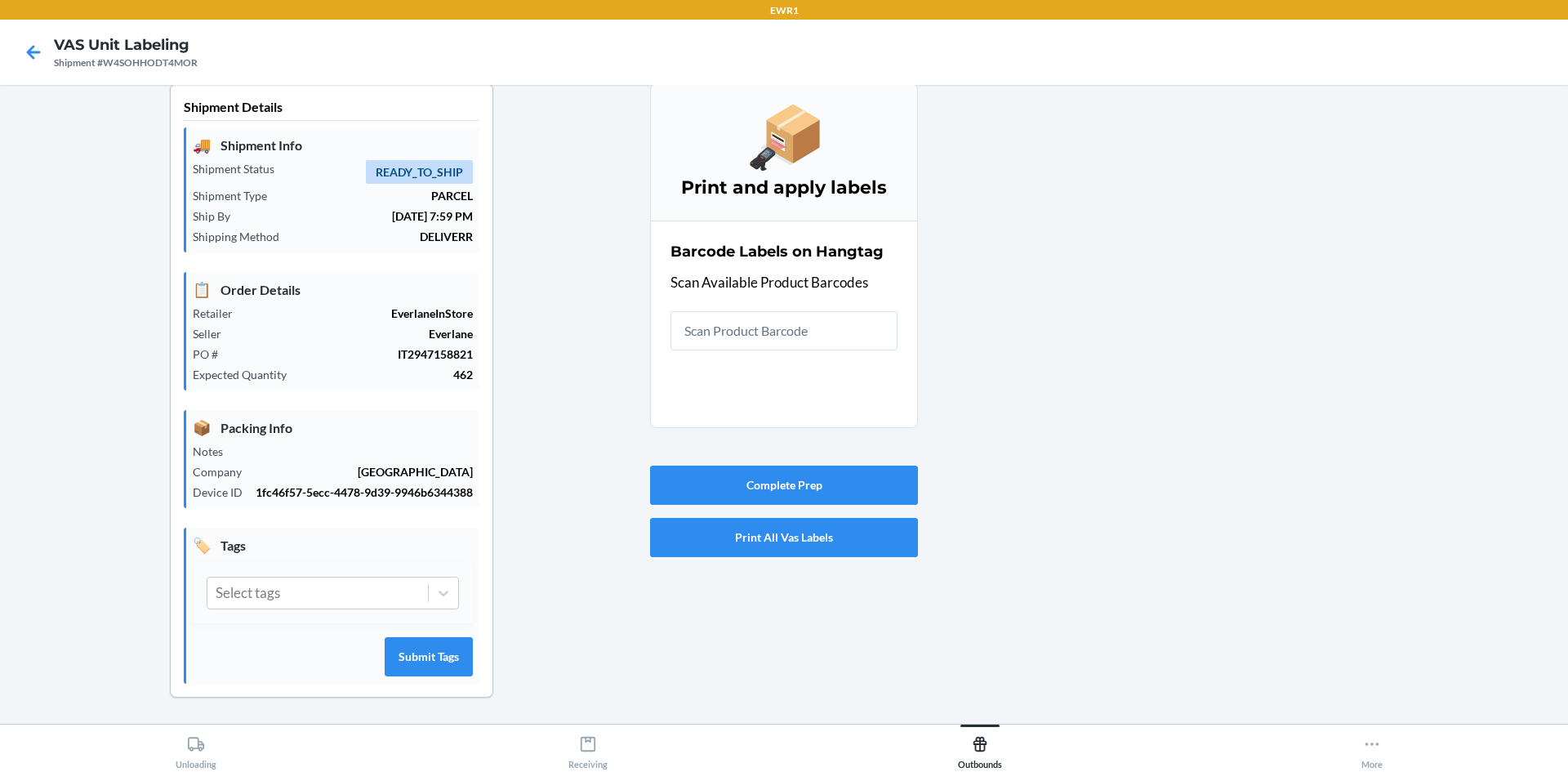
click at [720, 353] on section "Barcode Labels on Hangtag Scan Available Product Barcodes" at bounding box center [784, 324] width 268 height 207
click at [731, 336] on input "text" at bounding box center [784, 331] width 227 height 39
click at [1192, 662] on div at bounding box center [1236, 404] width 637 height 640
click at [793, 324] on input "text" at bounding box center [784, 331] width 227 height 39
click at [705, 340] on input "text" at bounding box center [784, 331] width 227 height 39
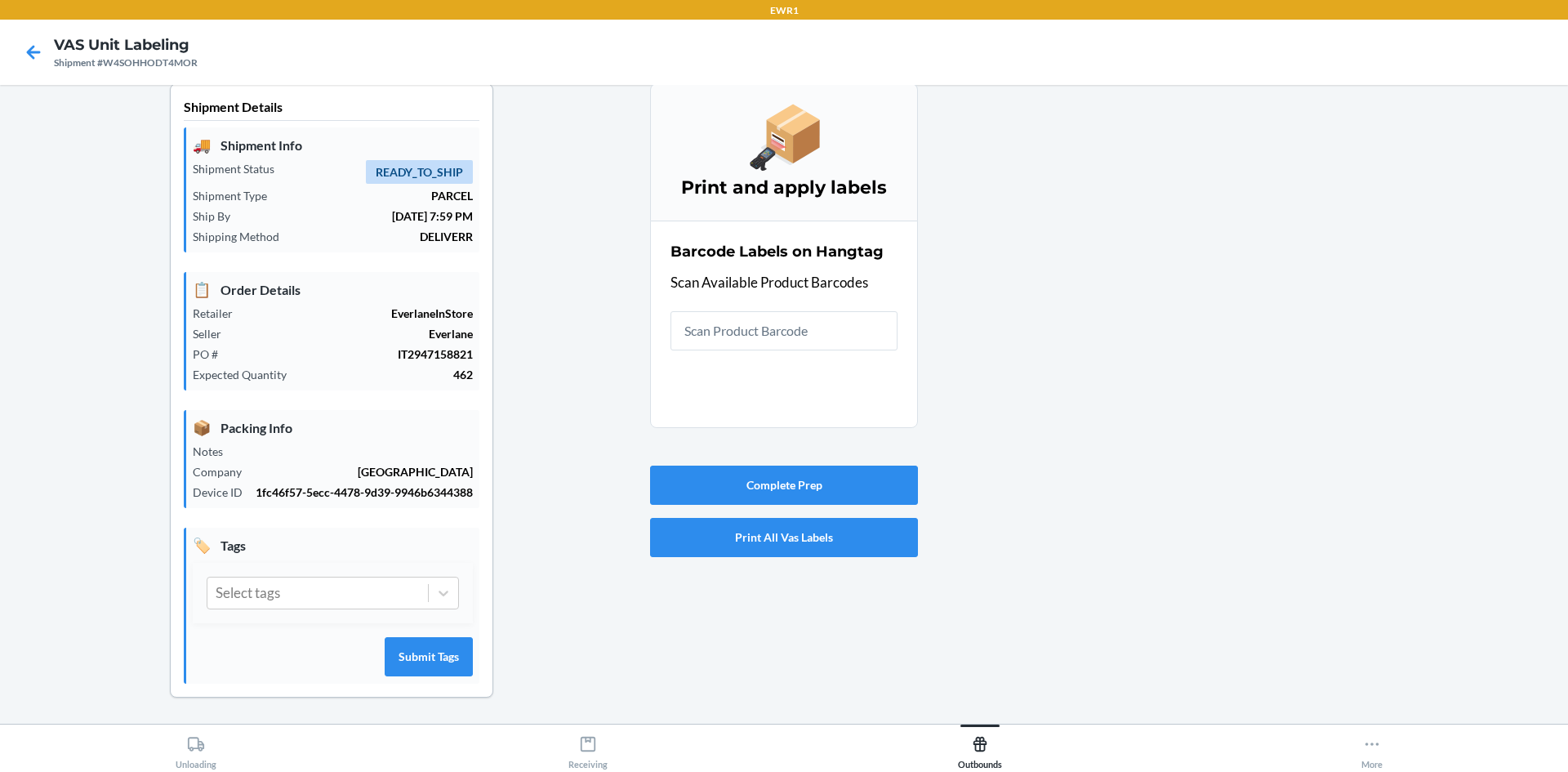
click at [1195, 672] on div at bounding box center [1236, 404] width 637 height 640
click at [834, 344] on input "text" at bounding box center [784, 331] width 227 height 39
click at [1357, 282] on div at bounding box center [1236, 404] width 637 height 640
click at [759, 346] on input "text" at bounding box center [784, 331] width 227 height 39
click at [702, 322] on input "text" at bounding box center [784, 331] width 227 height 39
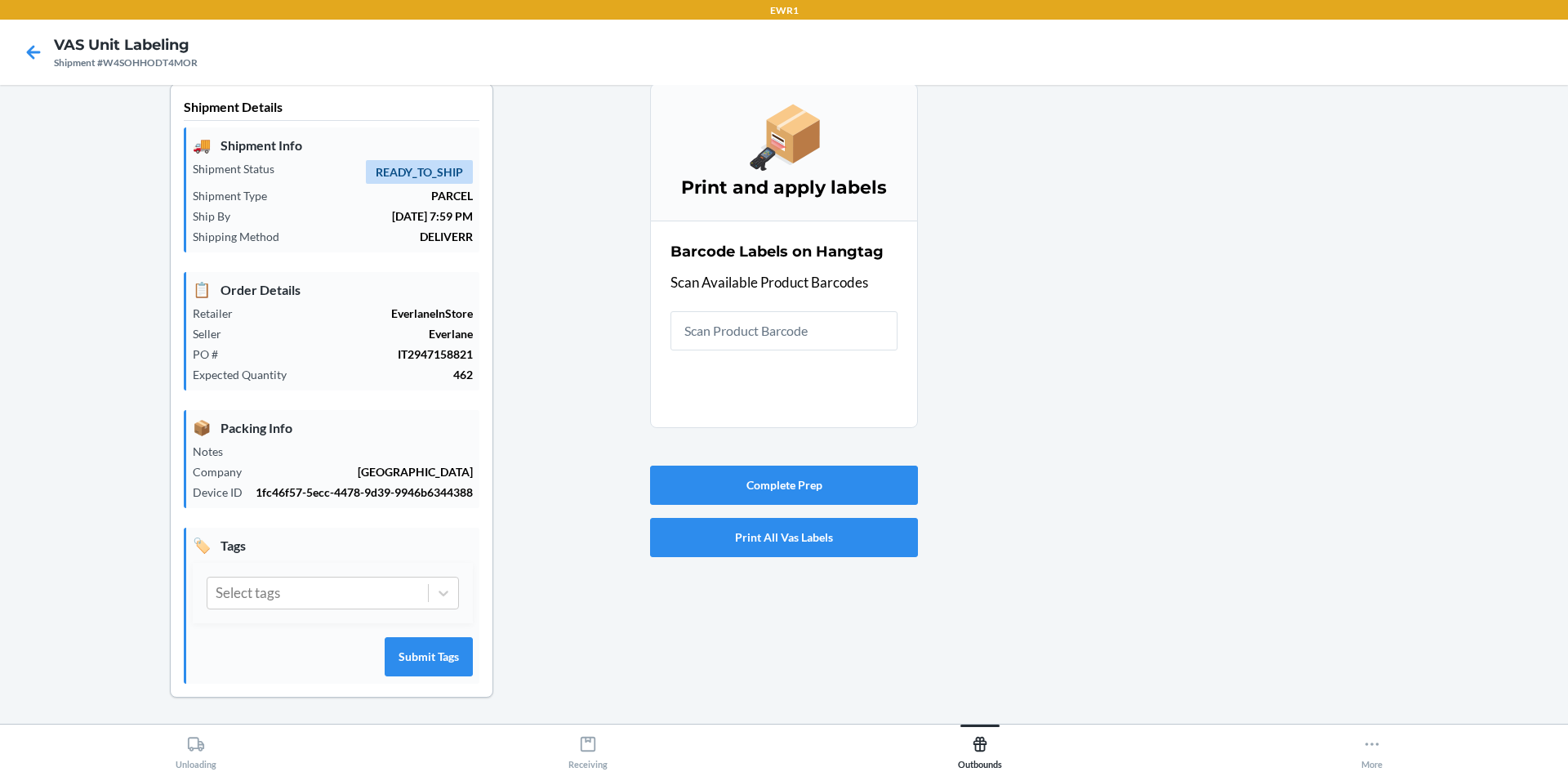
click at [932, 472] on div at bounding box center [1236, 404] width 637 height 640
click at [780, 336] on input "text" at bounding box center [784, 331] width 227 height 39
click at [779, 340] on input "text" at bounding box center [784, 331] width 227 height 39
click at [785, 343] on input "text" at bounding box center [784, 331] width 227 height 39
click at [1481, 504] on div at bounding box center [1236, 404] width 637 height 640
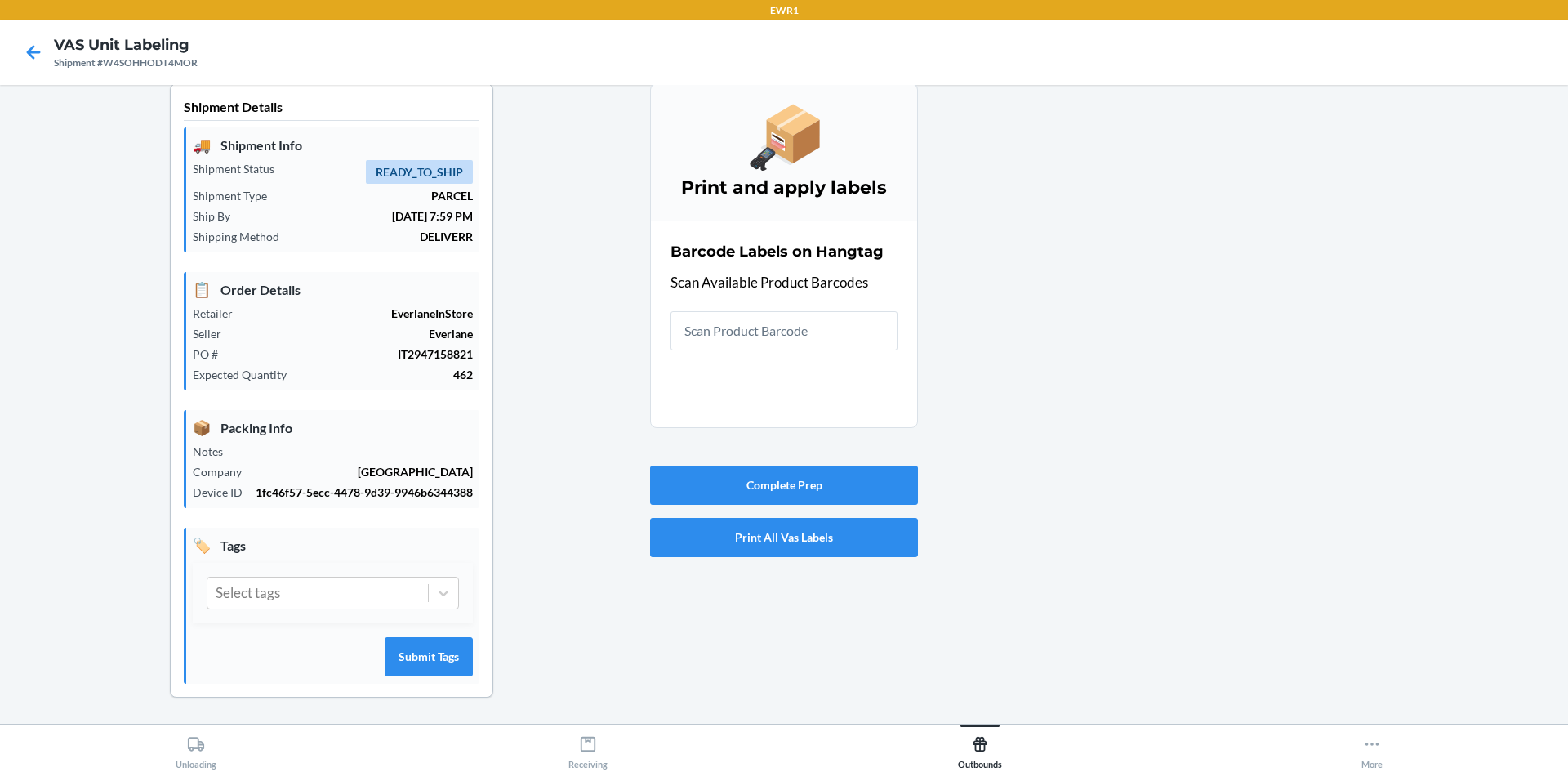
click at [1567, 630] on main "Shipment Details 🚚 Shipment Info Shipment Status READY_TO_SHIP Shipment Type PA…" at bounding box center [784, 404] width 1568 height 639
click at [758, 354] on div "Barcode Labels on Hangtag Scan Available Product Barcodes" at bounding box center [784, 296] width 227 height 119
click at [768, 347] on input "text" at bounding box center [784, 331] width 227 height 39
click at [1237, 285] on div at bounding box center [1236, 404] width 637 height 640
